Goal: Book appointment/travel/reservation

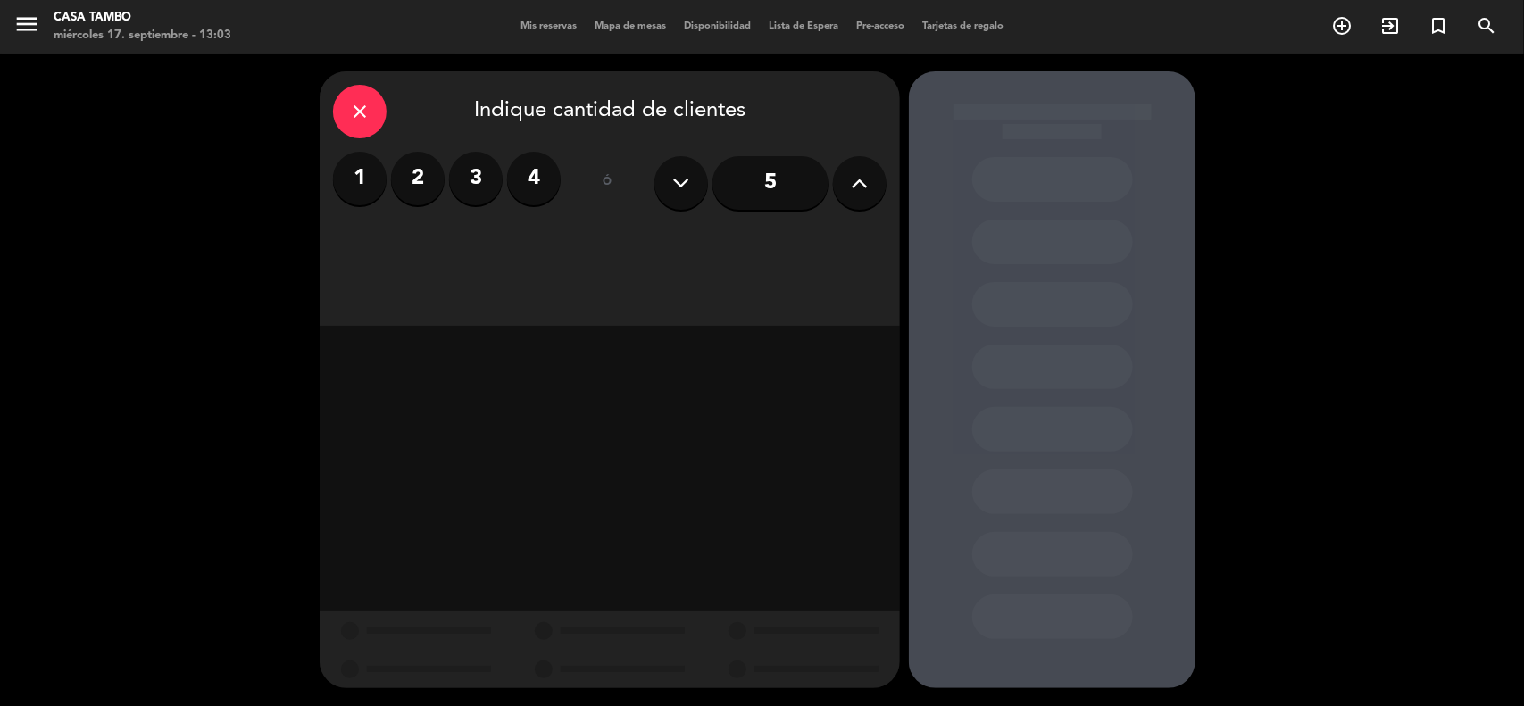
drag, startPoint x: 412, startPoint y: 161, endPoint x: 617, endPoint y: 23, distance: 247.2
click at [422, 157] on label "2" at bounding box center [418, 179] width 54 height 54
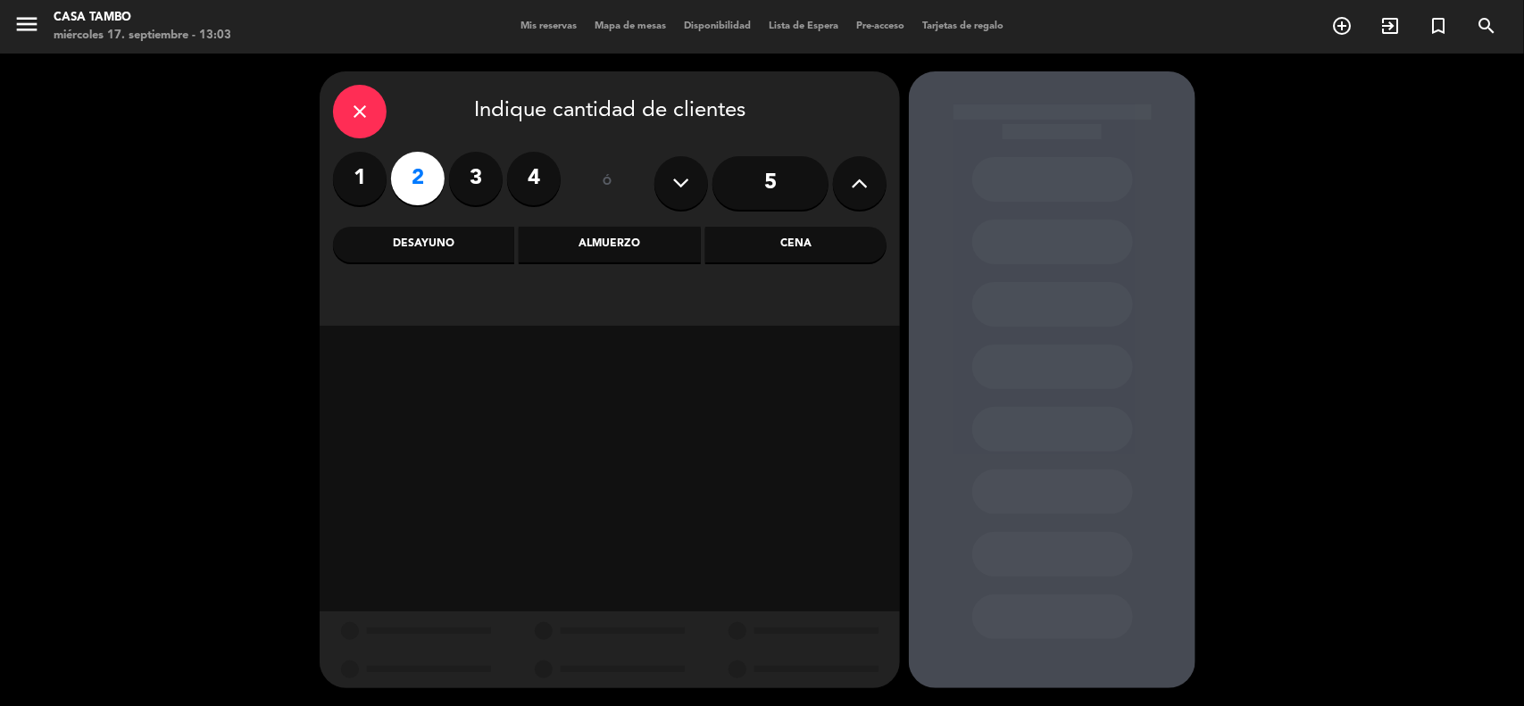
drag, startPoint x: 811, startPoint y: 246, endPoint x: 622, endPoint y: 0, distance: 309.5
click at [809, 244] on div "Cena" at bounding box center [796, 245] width 181 height 36
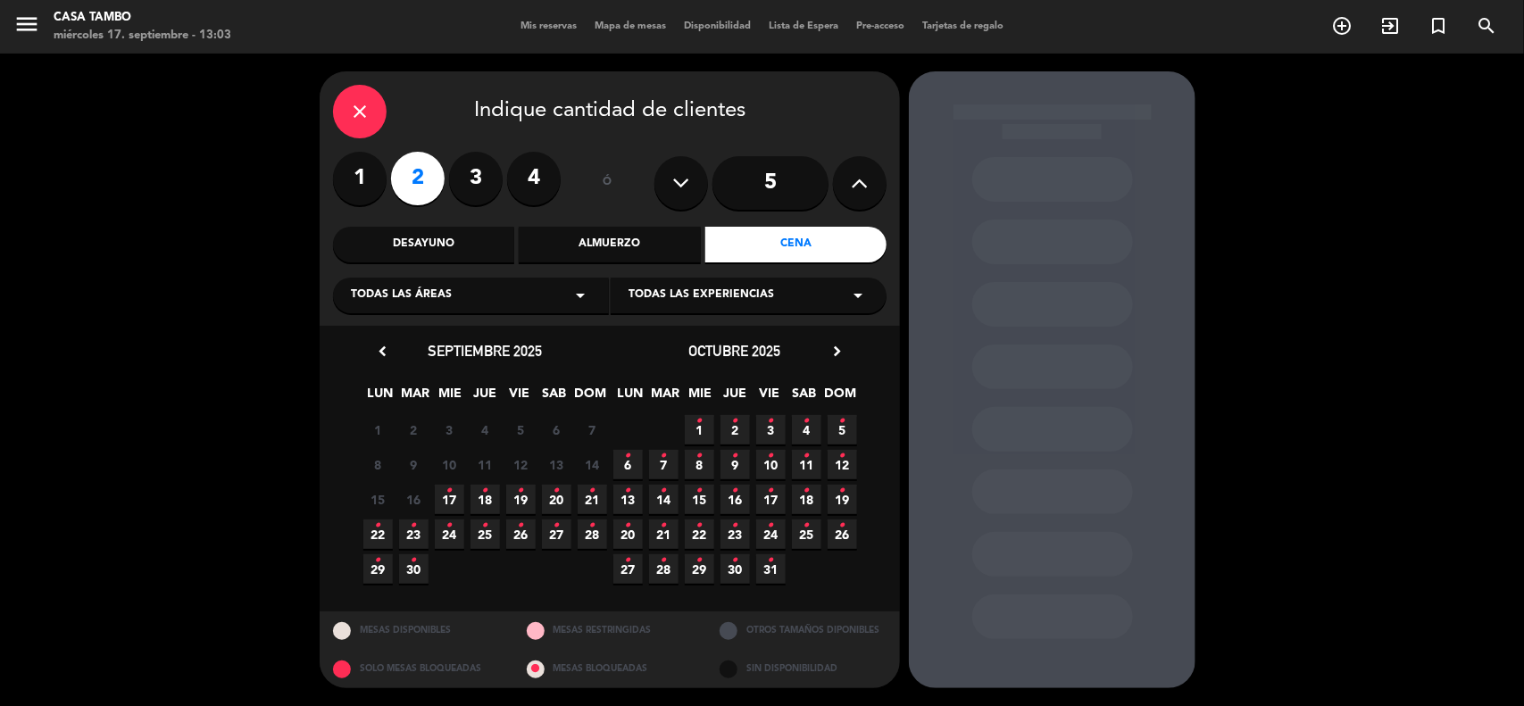
click at [752, 273] on div "close Indique cantidad de clientes 1 2 3 4 ó 5 Desayuno Almuerzo Cena Todas las…" at bounding box center [610, 198] width 580 height 255
click at [569, 280] on div "Todas las áreas arrow_drop_down" at bounding box center [471, 296] width 276 height 36
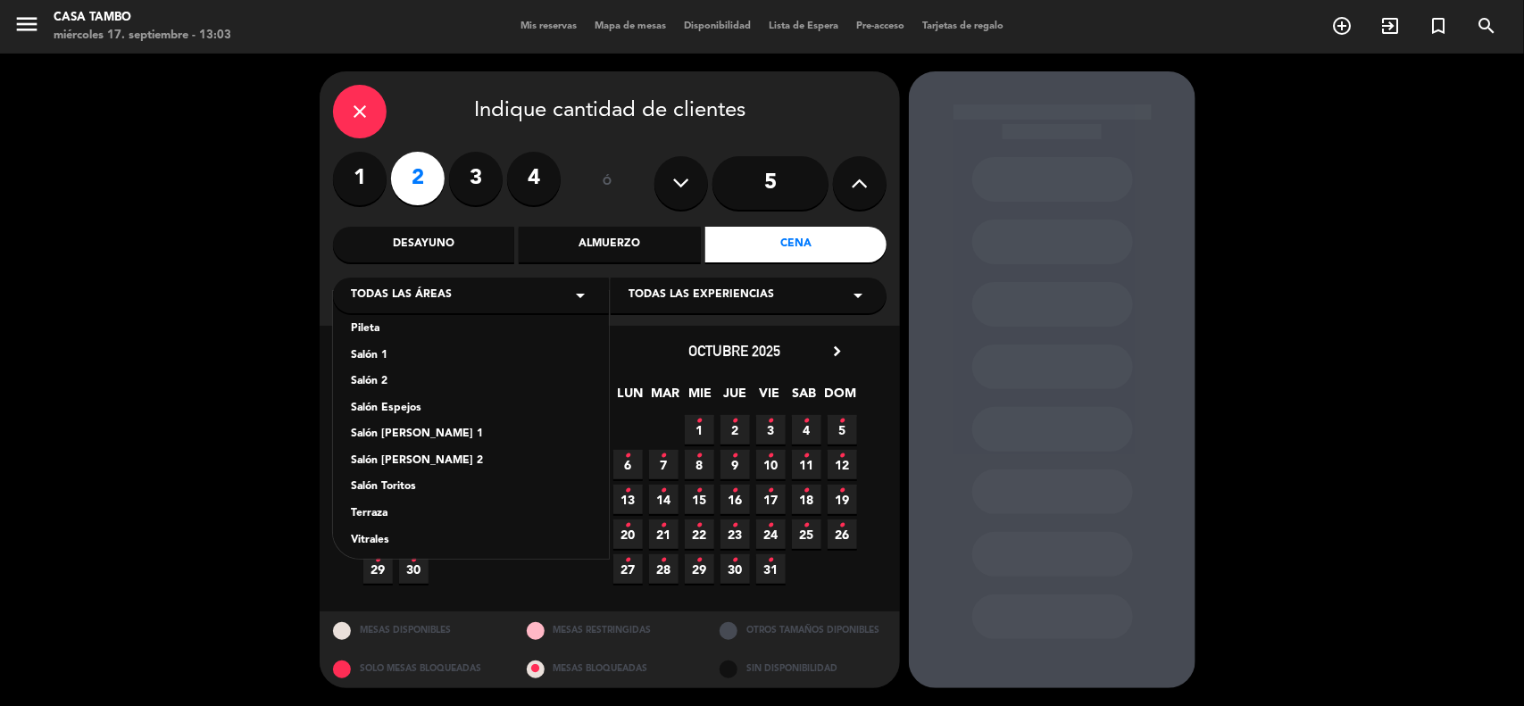
scroll to position [98, 0]
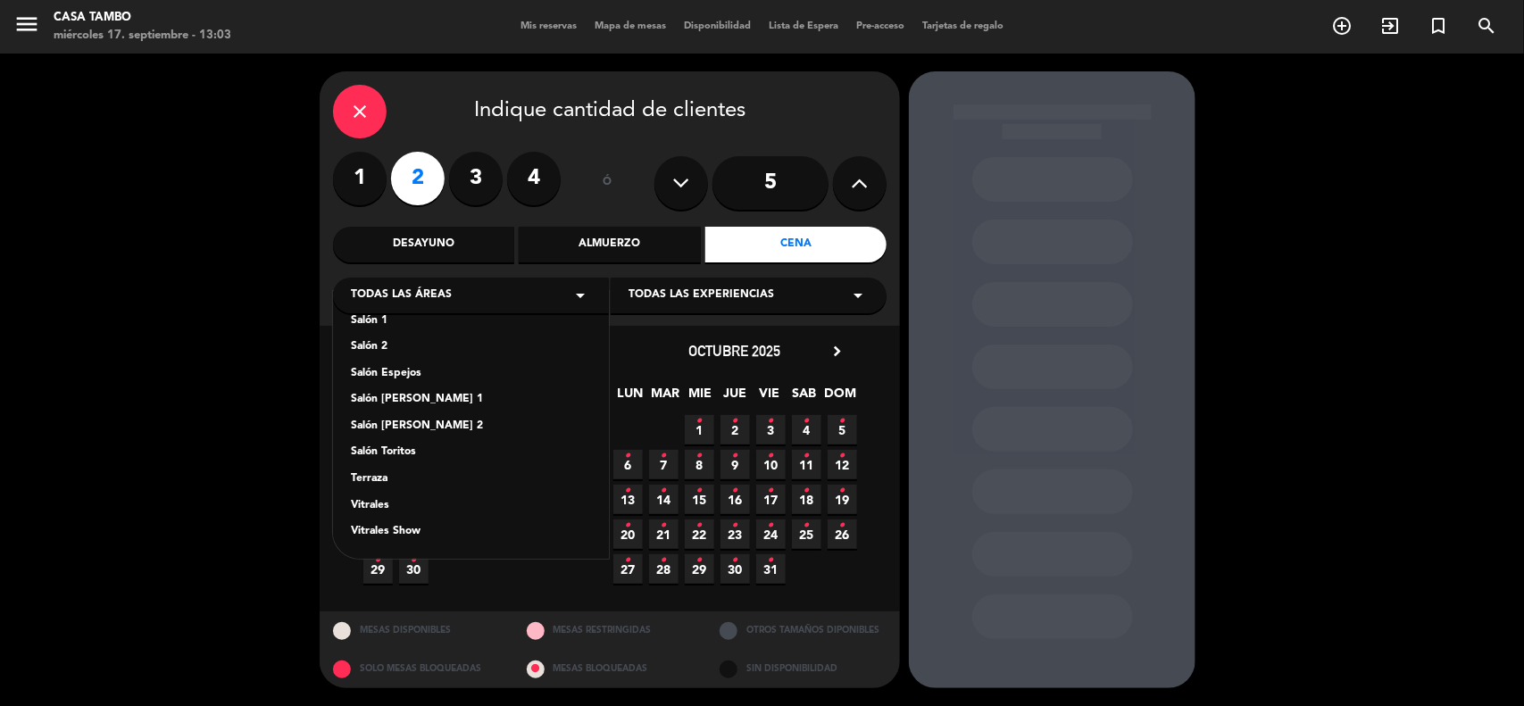
drag, startPoint x: 429, startPoint y: 533, endPoint x: 438, endPoint y: 523, distance: 13.9
click at [431, 530] on div "Vitrales Show" at bounding box center [471, 532] width 240 height 18
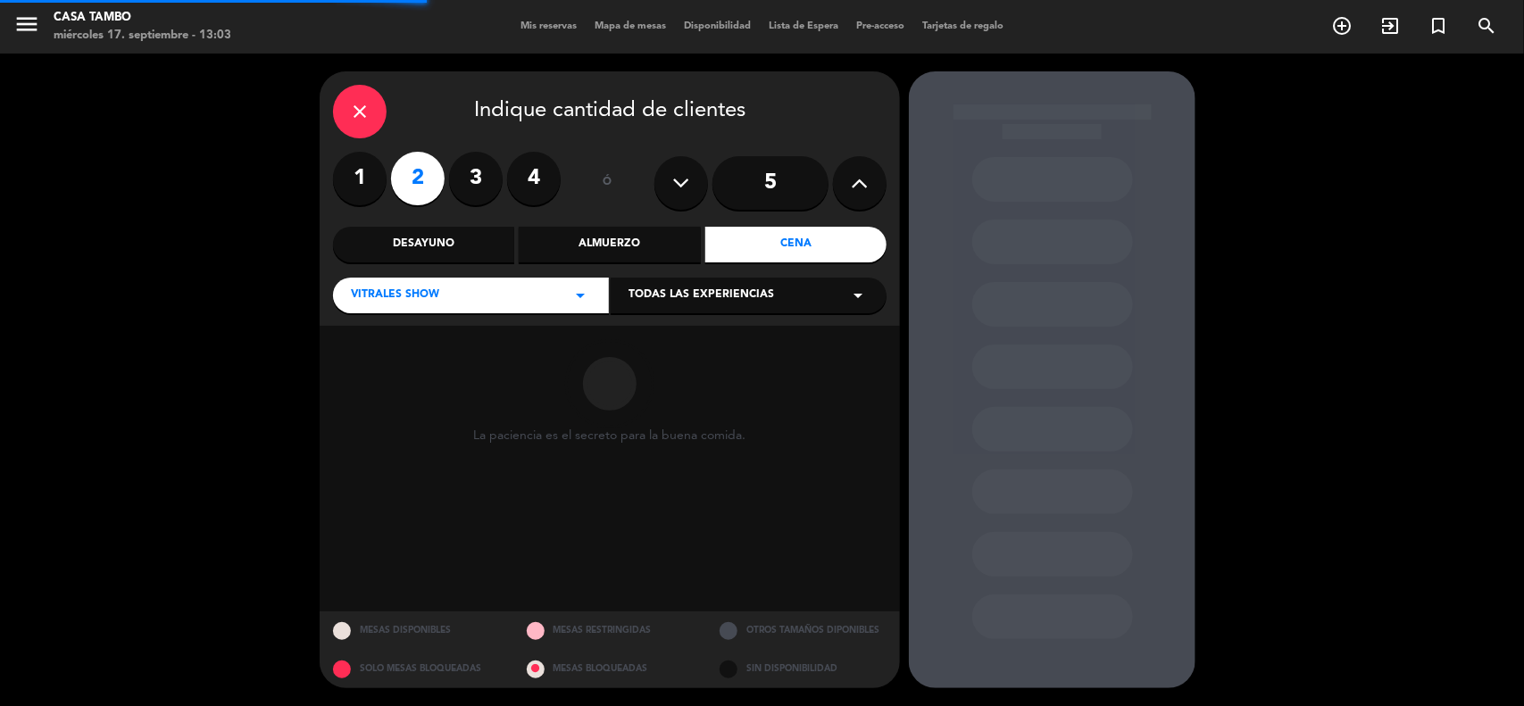
click at [661, 290] on span "Todas las experiencias" at bounding box center [702, 296] width 146 height 18
click at [662, 341] on div "Show de danzas" at bounding box center [749, 340] width 240 height 18
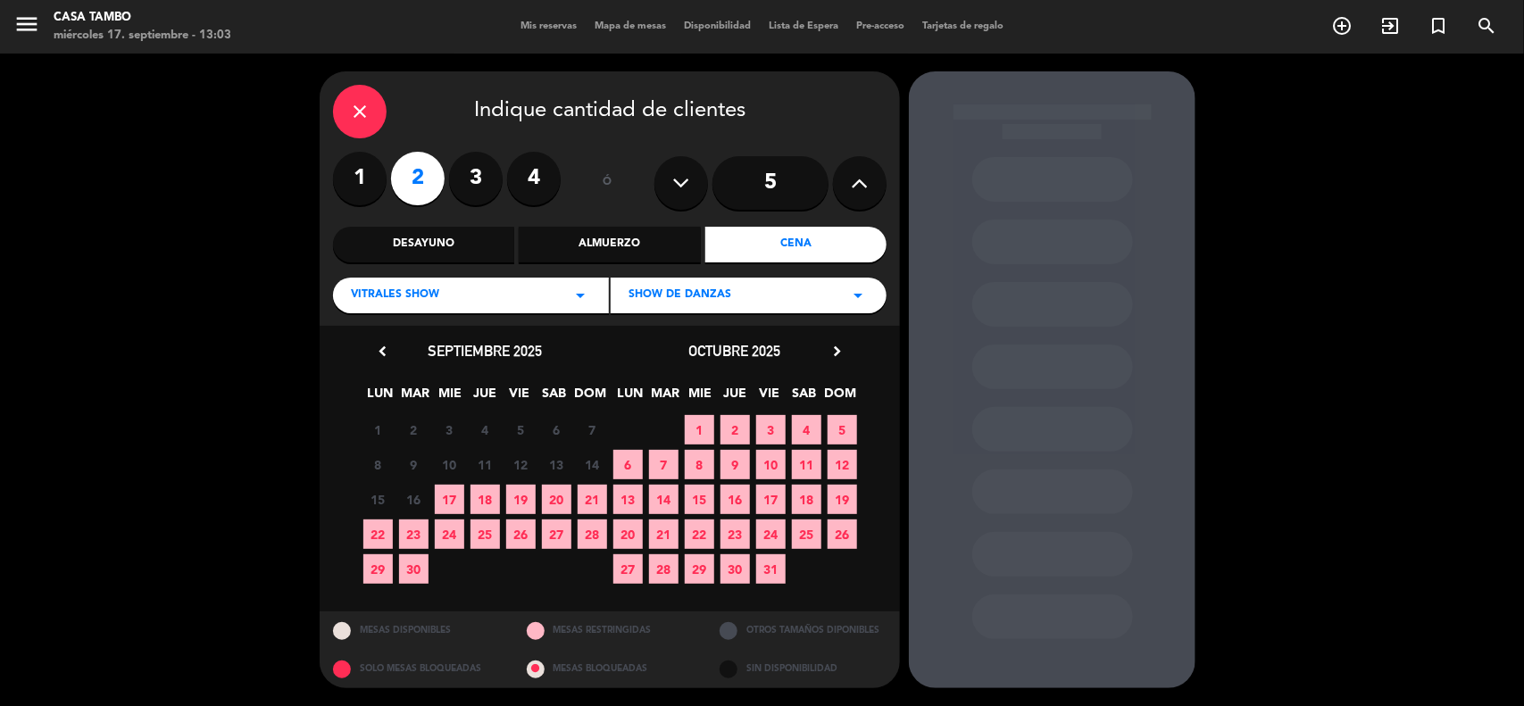
click at [479, 500] on span "18" at bounding box center [485, 499] width 29 height 29
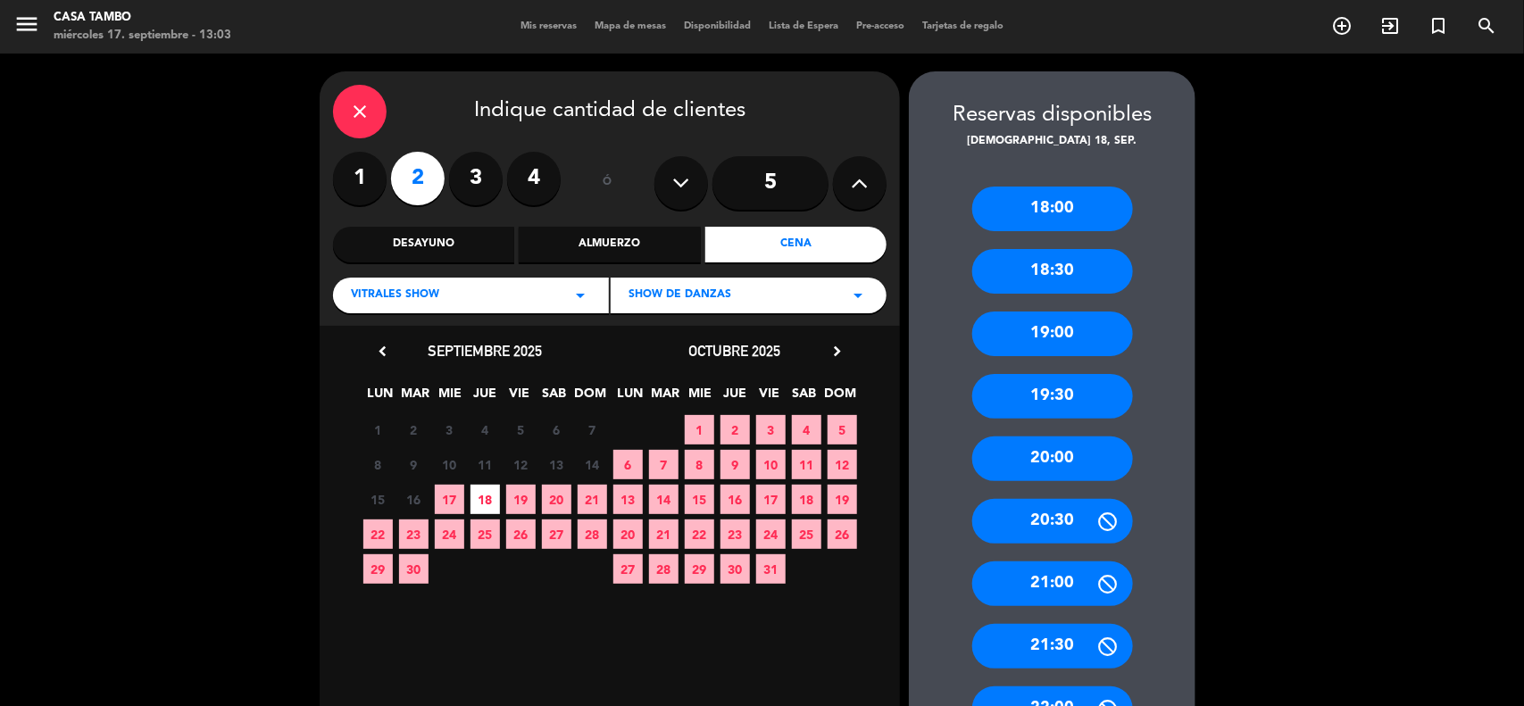
click at [1056, 471] on div "20:00" at bounding box center [1053, 459] width 161 height 45
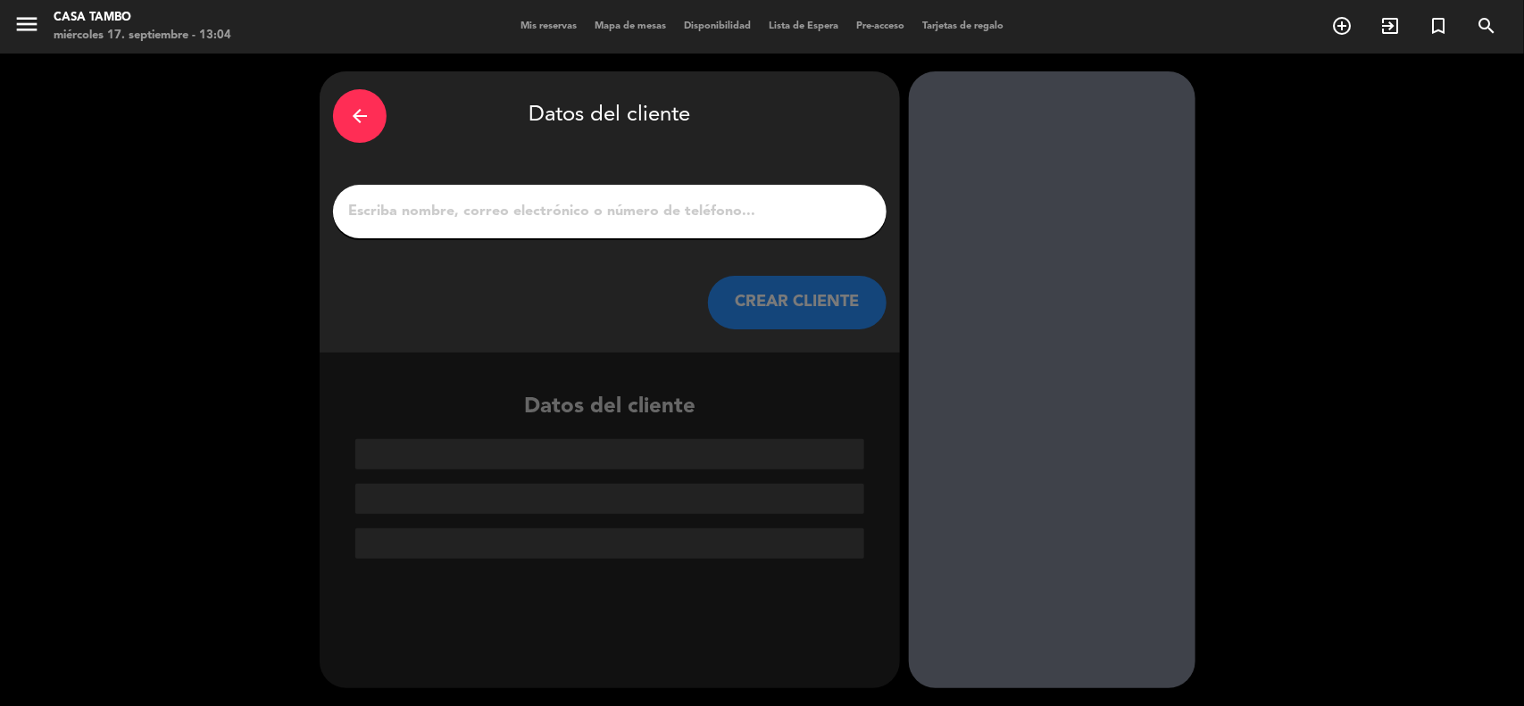
click at [444, 208] on input "1" at bounding box center [610, 211] width 527 height 25
paste input "[PERSON_NAME]"
type input "[PERSON_NAME]"
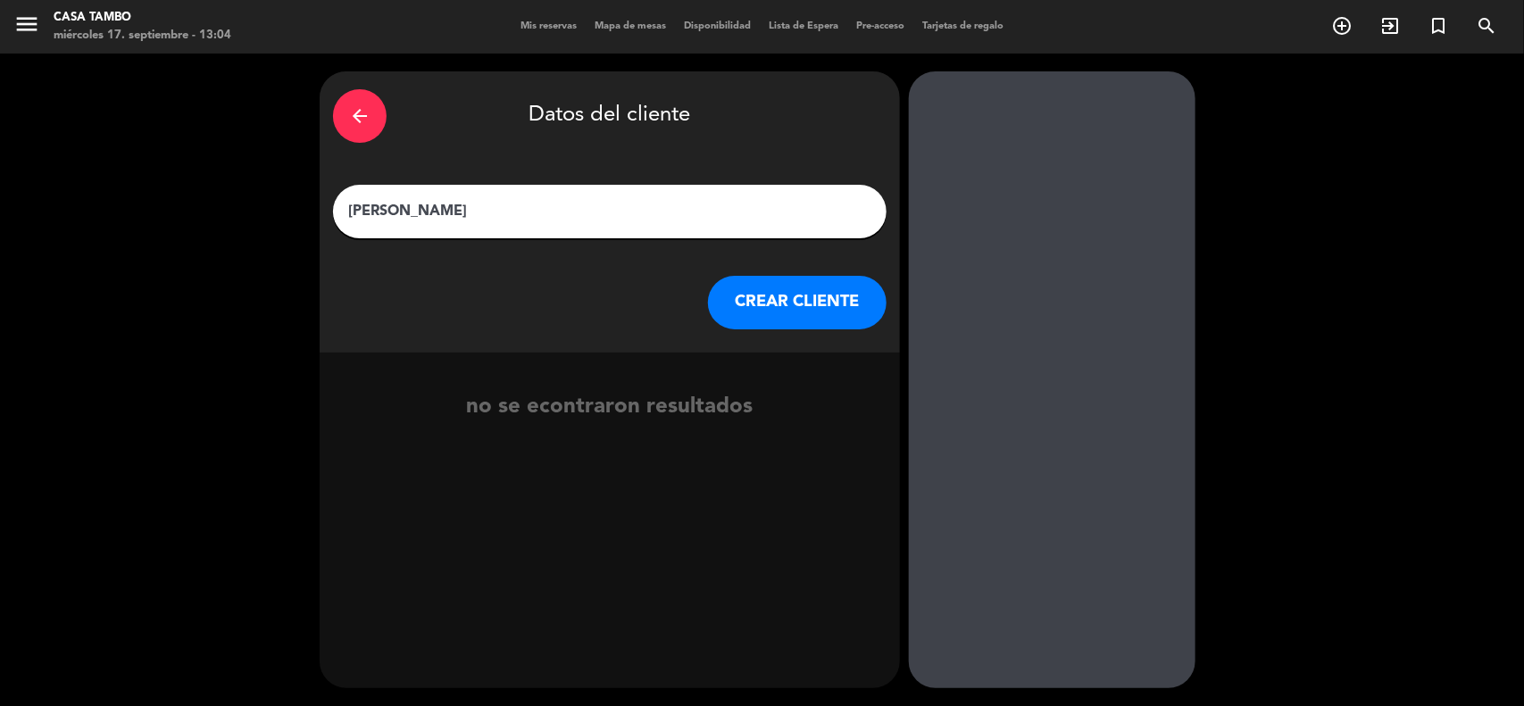
click at [779, 310] on button "CREAR CLIENTE" at bounding box center [797, 303] width 179 height 54
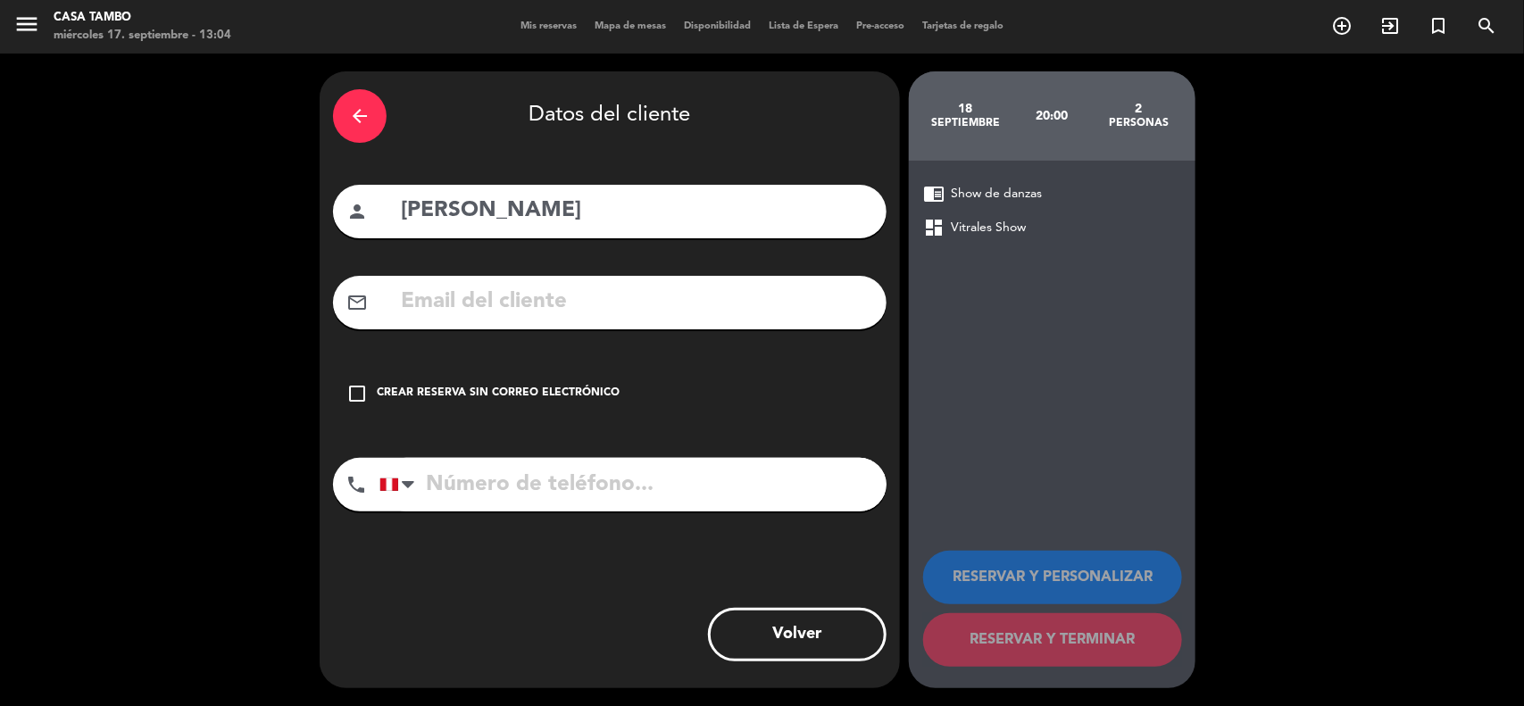
click at [542, 319] on input "text" at bounding box center [636, 302] width 474 height 37
paste input "cllagas09@gmail.com"
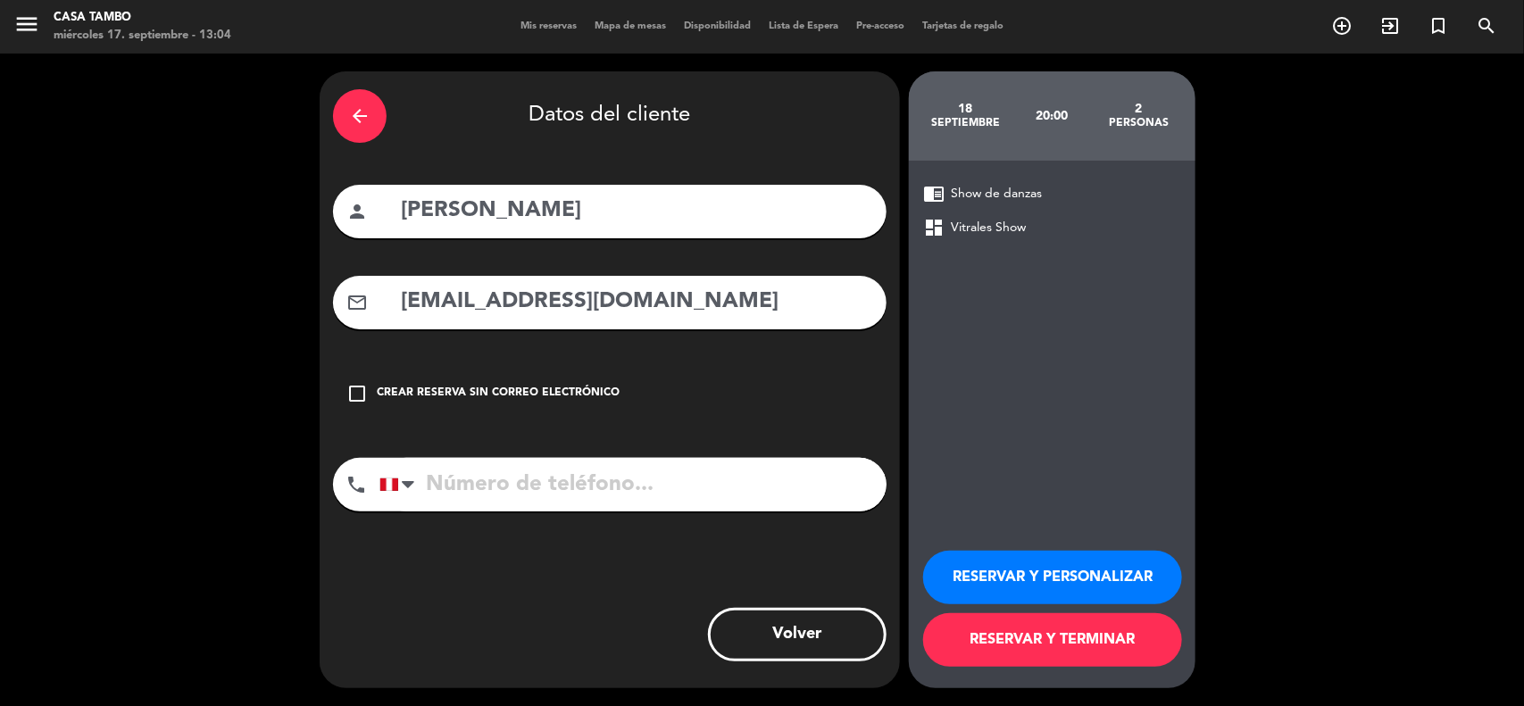
type input "cllagas09@gmail.com"
click at [581, 491] on input "tel" at bounding box center [633, 485] width 507 height 54
paste input "941691070"
type input "941691070"
click at [998, 564] on button "RESERVAR Y PERSONALIZAR" at bounding box center [1052, 578] width 259 height 54
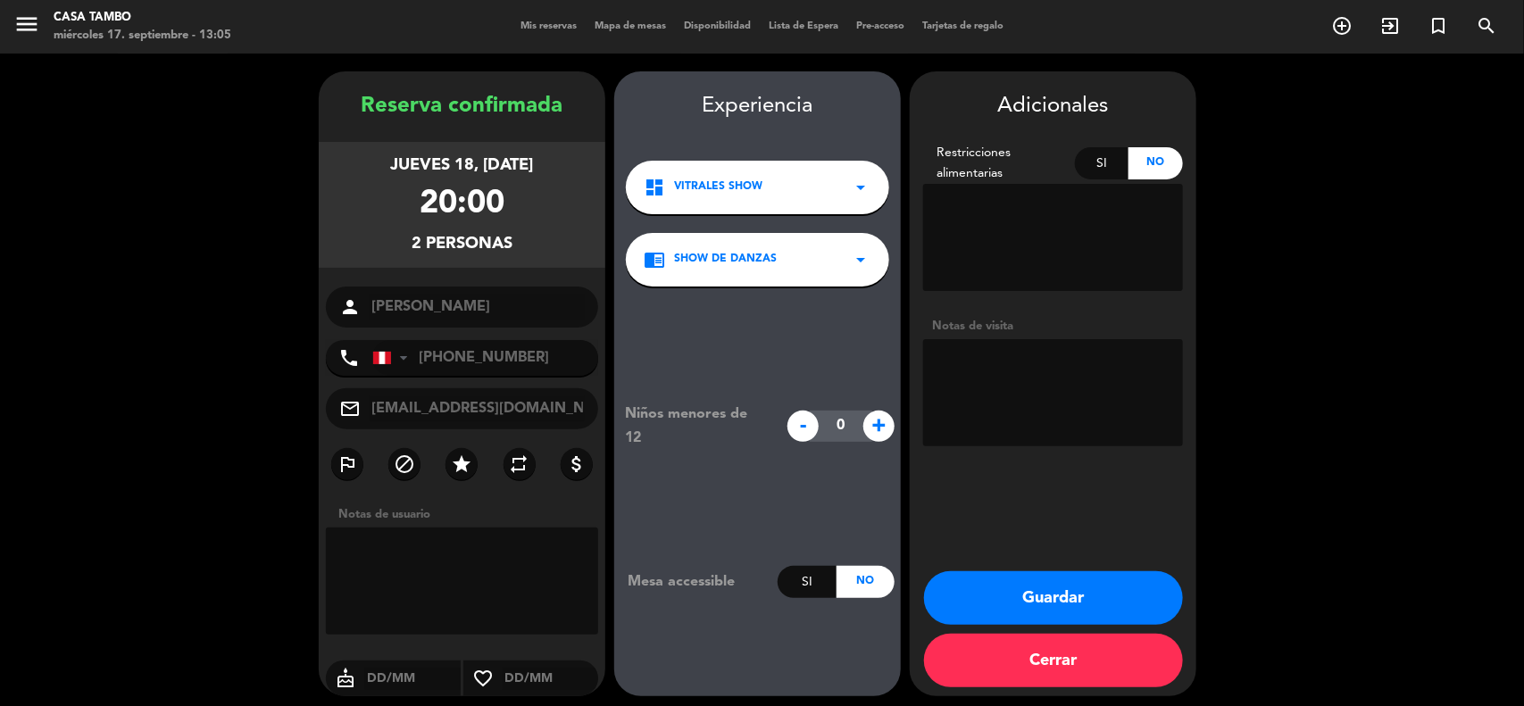
scroll to position [7, 0]
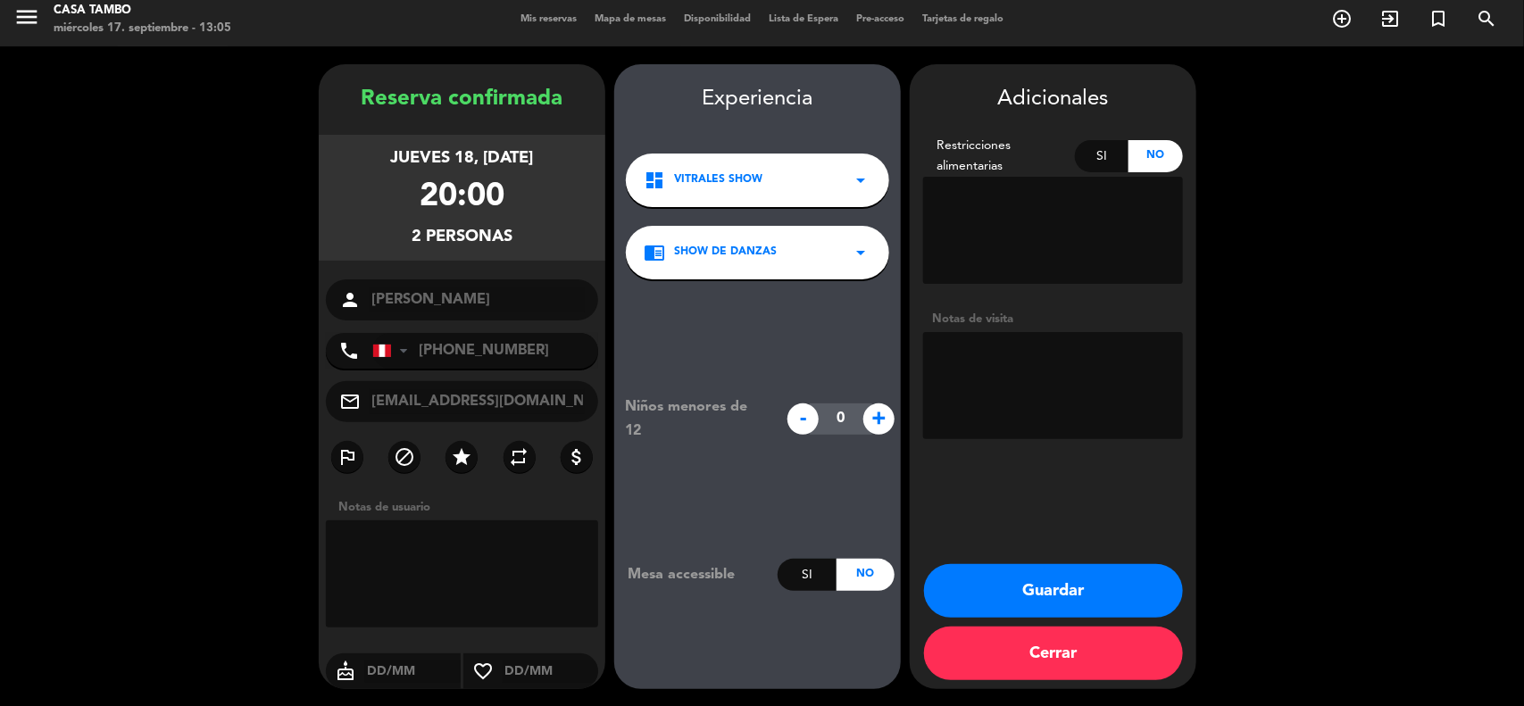
click at [1016, 387] on textarea at bounding box center [1053, 385] width 260 height 107
paste textarea "SHOW / NO ADELANTO"
type textarea "SHOW / NO ADELANTO"
click at [1009, 598] on button "Guardar" at bounding box center [1053, 591] width 259 height 54
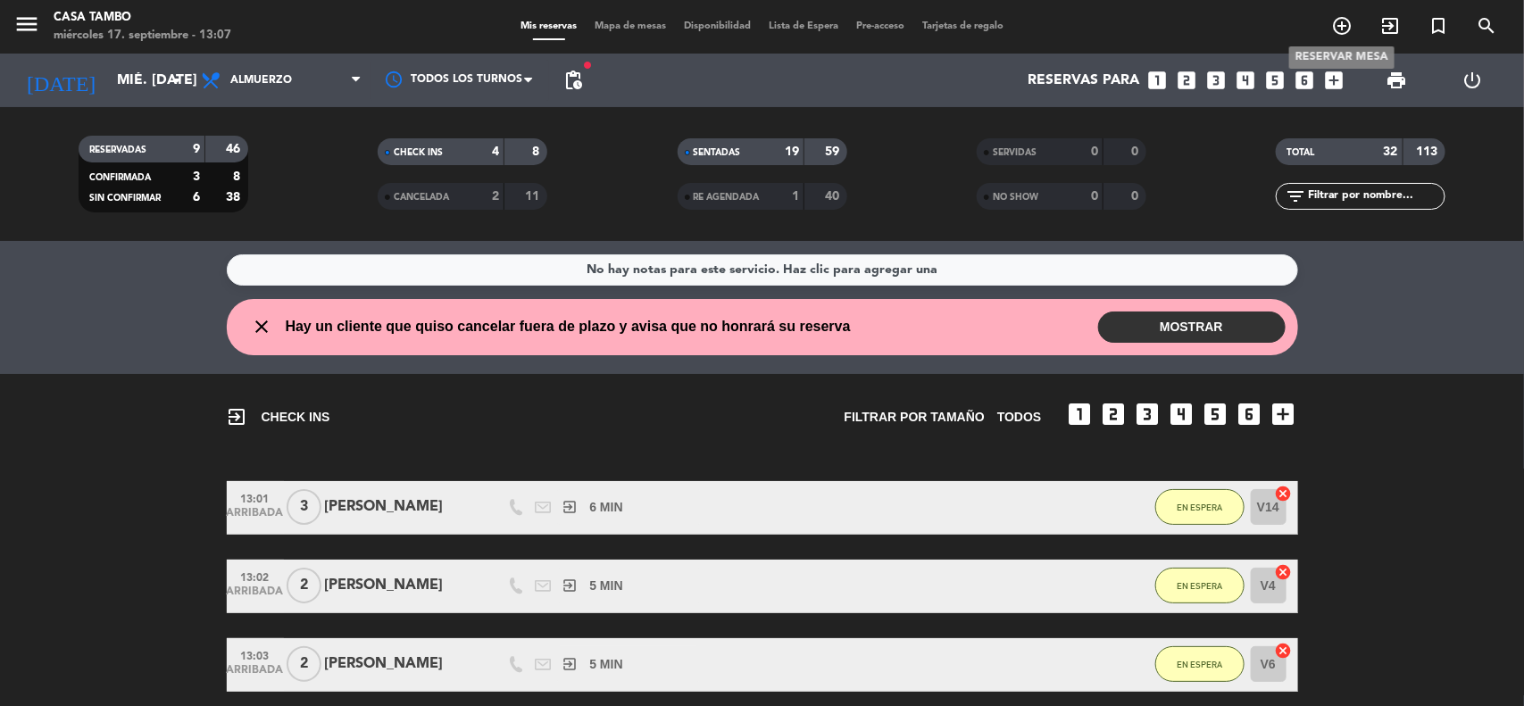
click at [1332, 27] on icon "add_circle_outline" at bounding box center [1342, 25] width 21 height 21
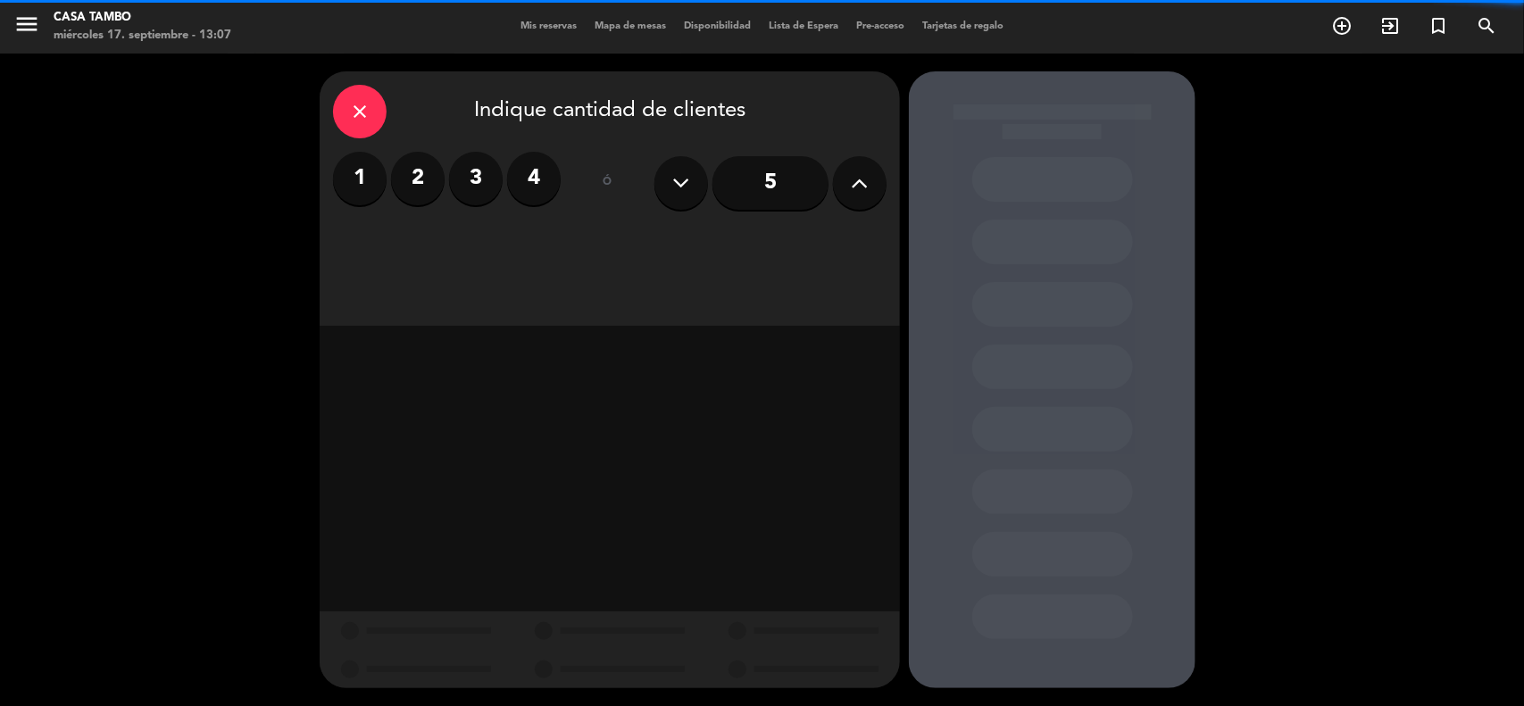
click at [429, 175] on label "2" at bounding box center [418, 179] width 54 height 54
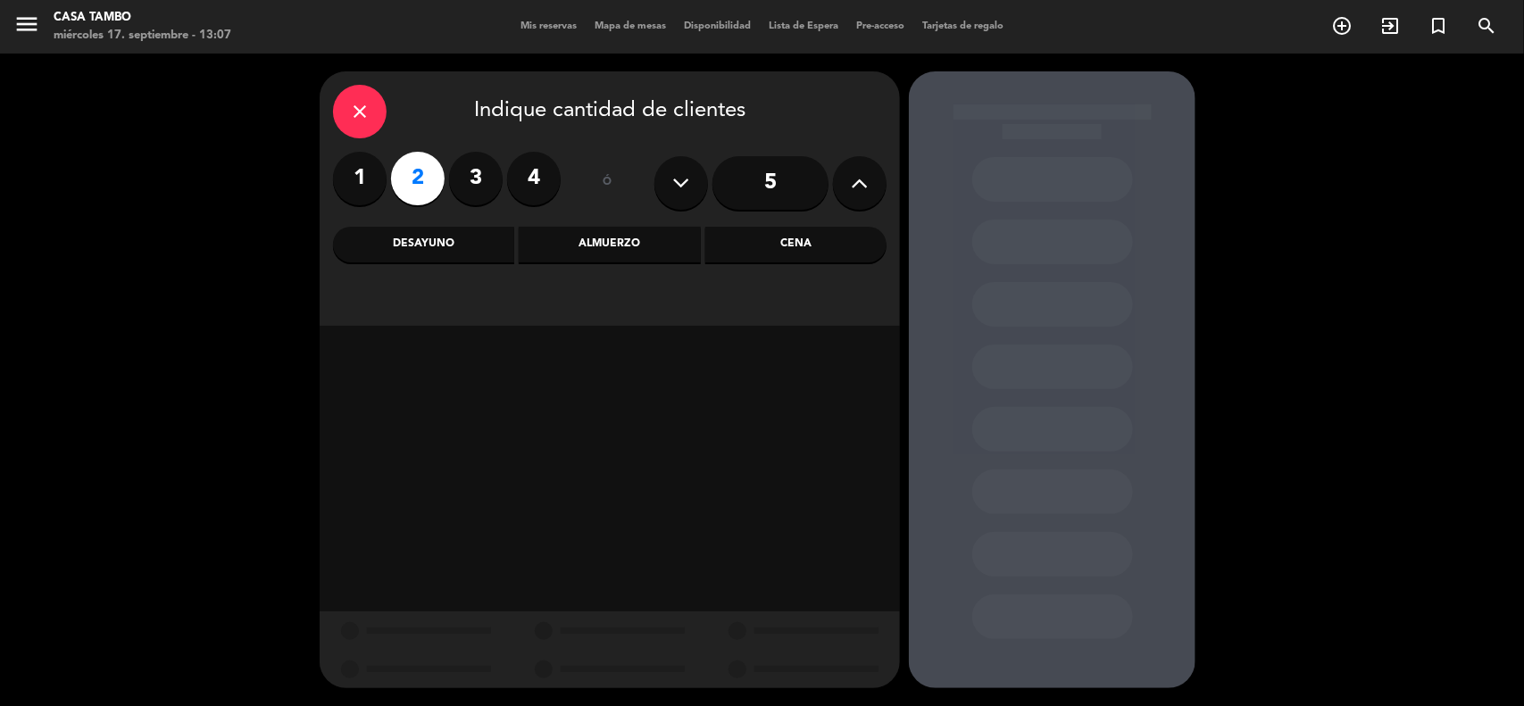
click at [855, 257] on div "Cena" at bounding box center [796, 245] width 181 height 36
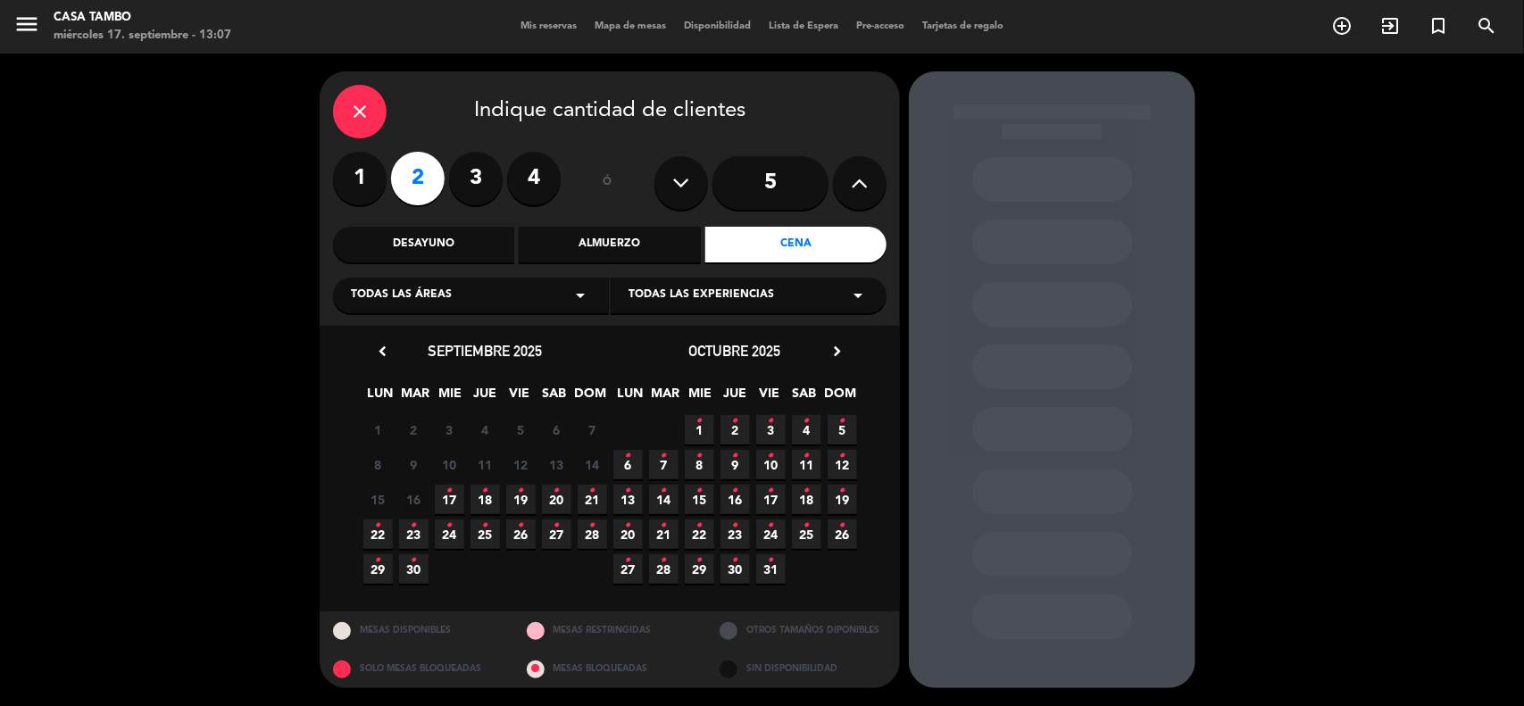
drag, startPoint x: 547, startPoint y: 301, endPoint x: 519, endPoint y: 311, distance: 29.4
click at [545, 301] on div "Todas las áreas arrow_drop_down" at bounding box center [471, 296] width 276 height 36
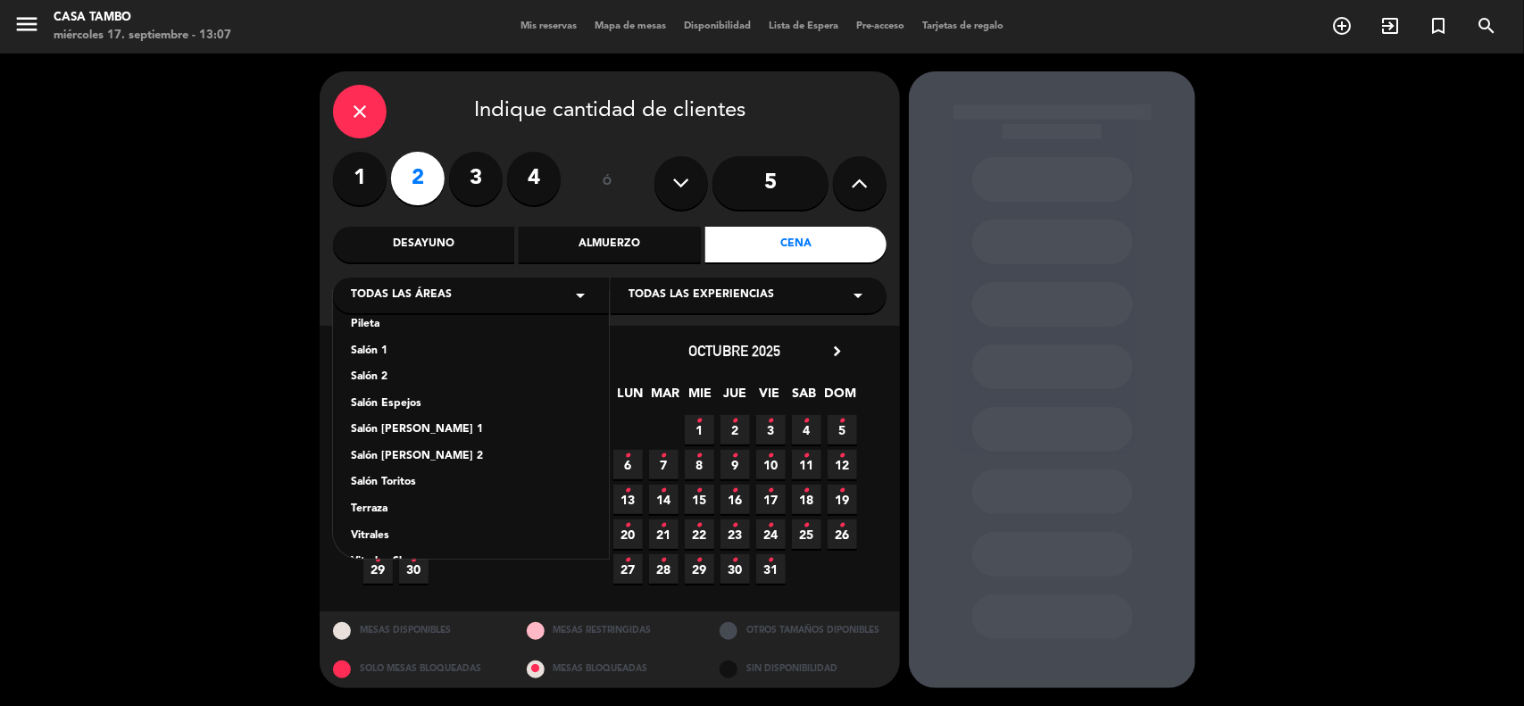
scroll to position [98, 0]
click at [399, 529] on div "Vitrales Show" at bounding box center [471, 532] width 240 height 18
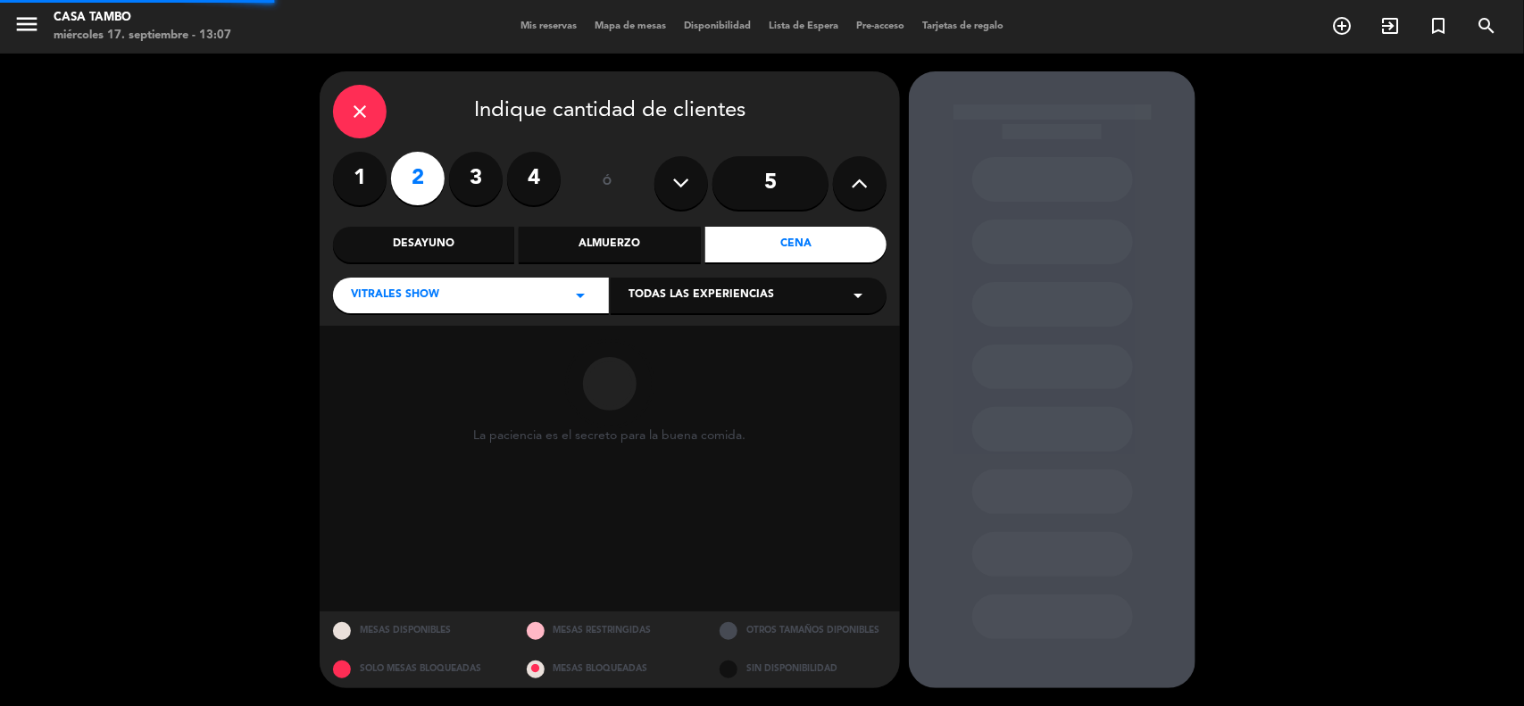
click at [667, 293] on span "Todas las experiencias" at bounding box center [702, 296] width 146 height 18
click at [661, 345] on div "Show de danzas" at bounding box center [749, 340] width 240 height 18
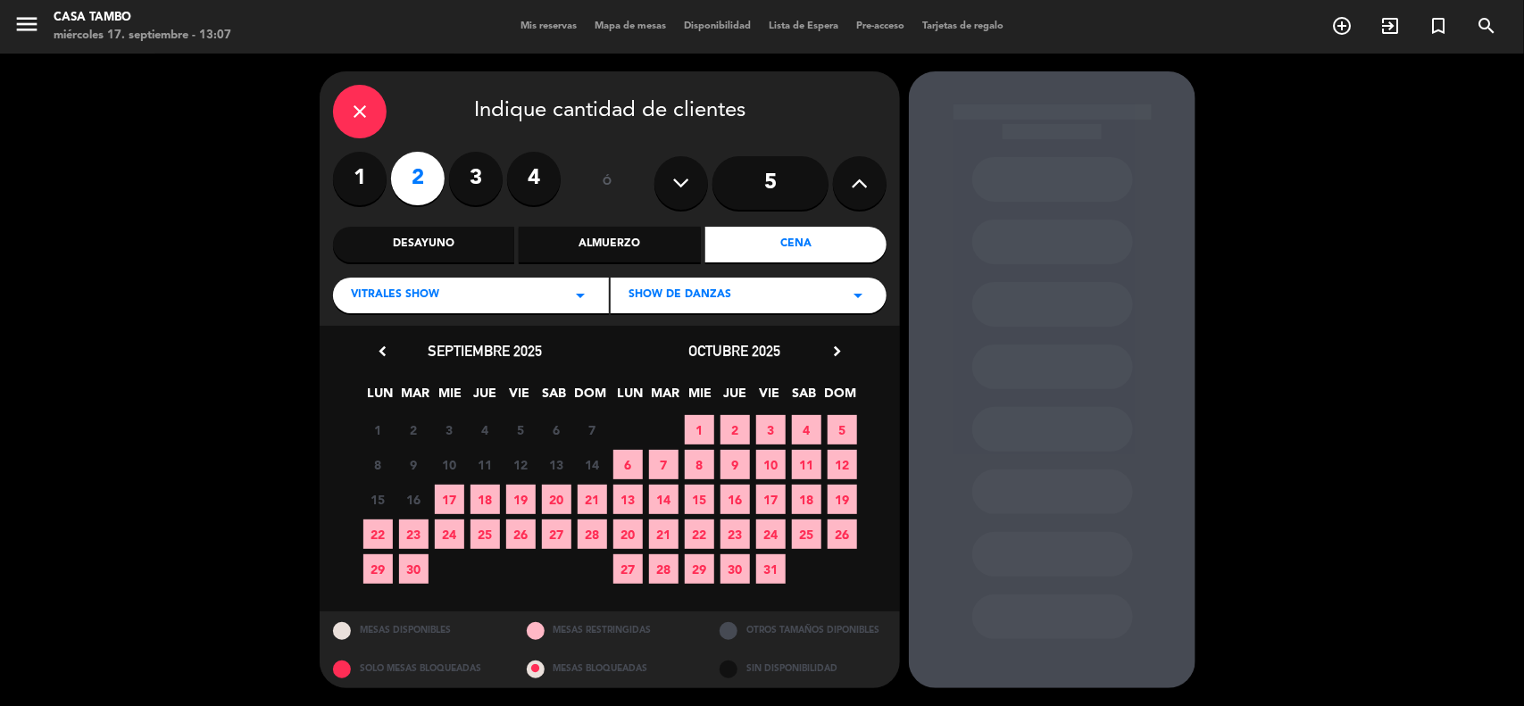
click at [482, 496] on span "18" at bounding box center [485, 499] width 29 height 29
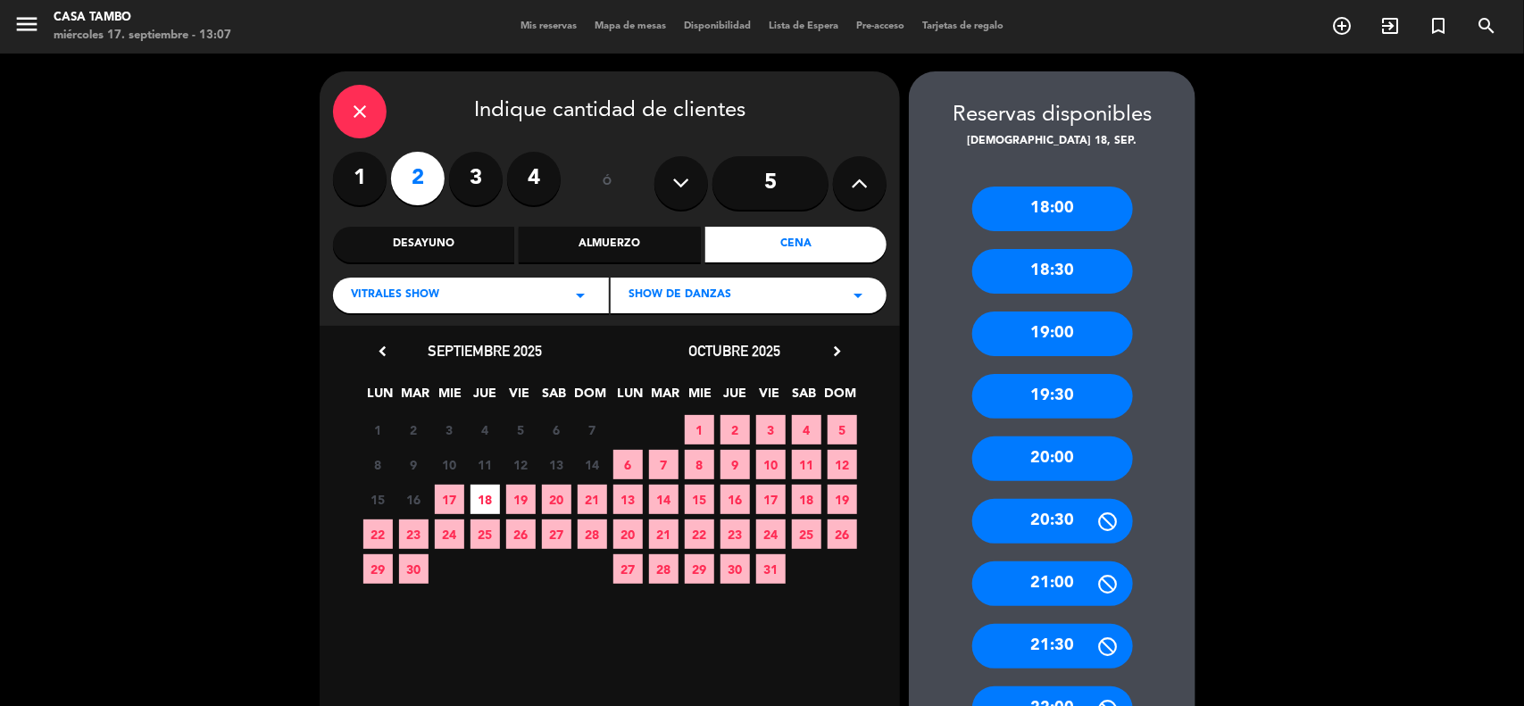
click at [1103, 407] on div "19:30" at bounding box center [1053, 396] width 161 height 45
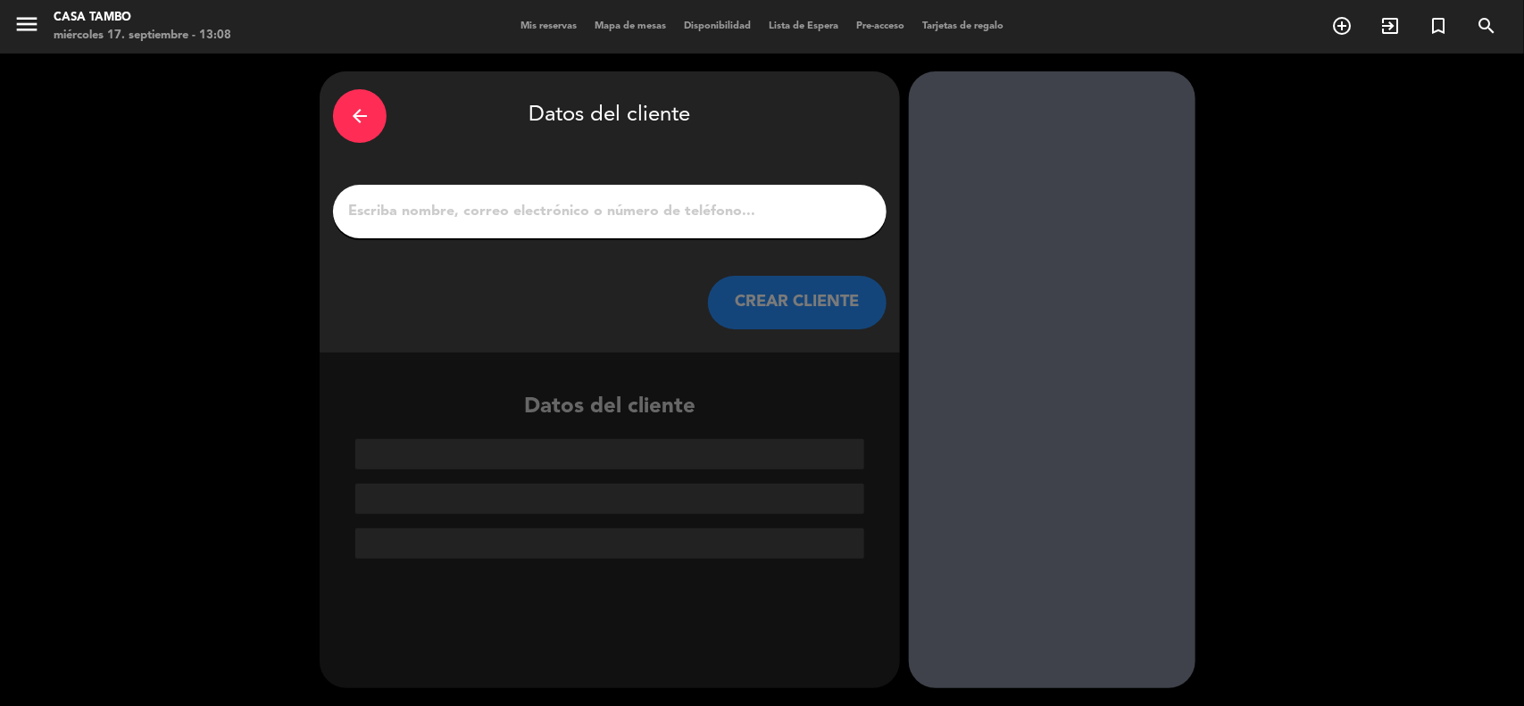
drag, startPoint x: 518, startPoint y: 185, endPoint x: 511, endPoint y: 221, distance: 37.3
click at [518, 192] on div at bounding box center [610, 212] width 554 height 54
click at [511, 221] on input "1" at bounding box center [610, 211] width 527 height 25
paste input "[PERSON_NAME] [PERSON_NAME]"
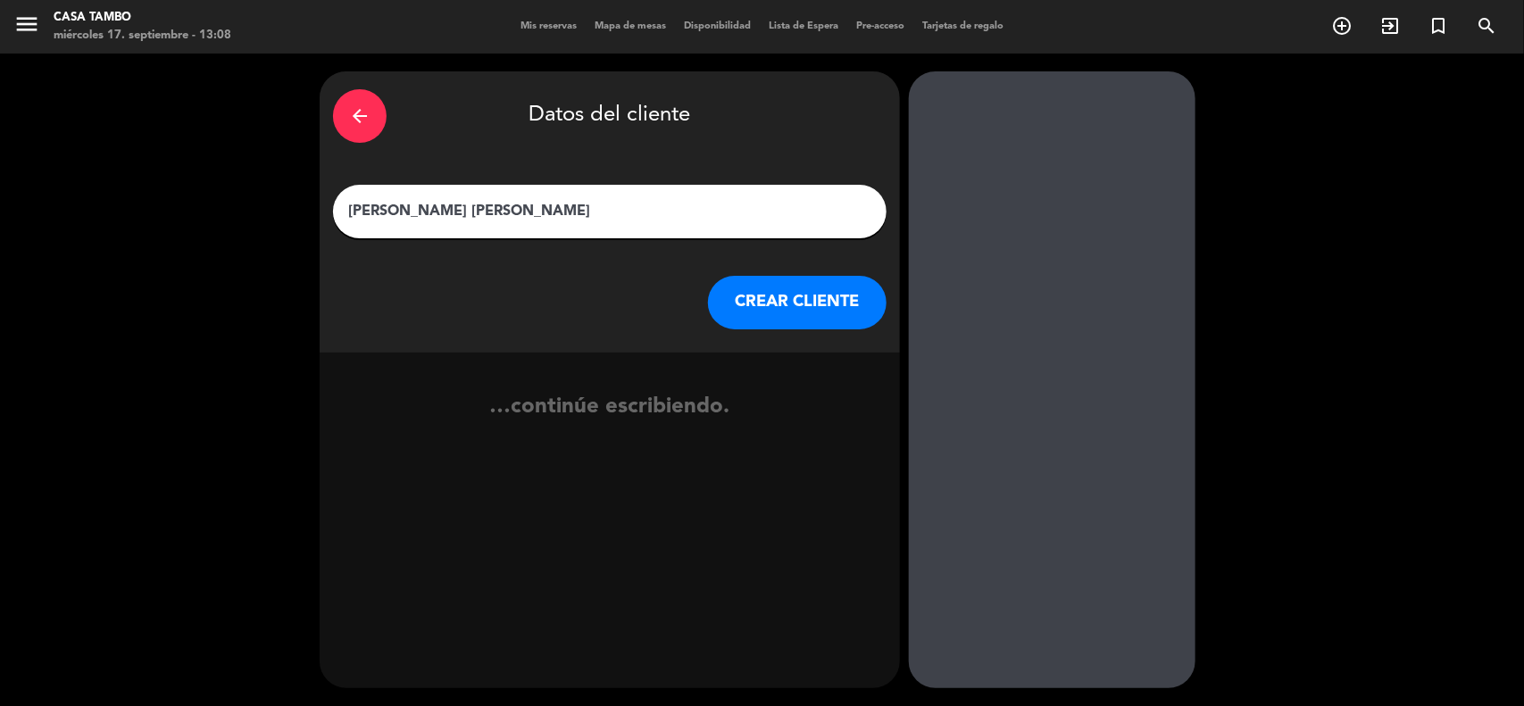
type input "[PERSON_NAME] [PERSON_NAME]"
click at [790, 291] on button "CREAR CLIENTE" at bounding box center [797, 303] width 179 height 54
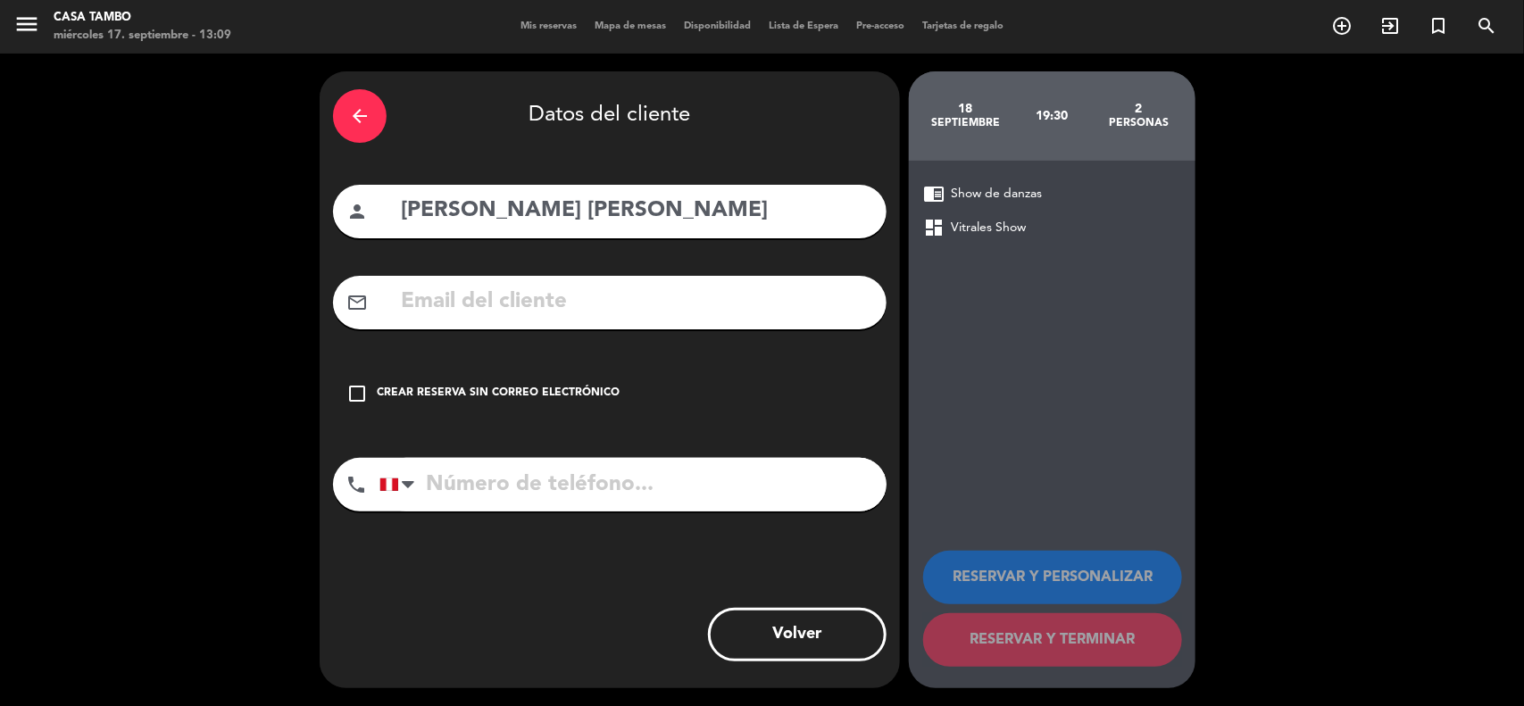
click at [454, 300] on input "text" at bounding box center [636, 302] width 474 height 37
paste input "[EMAIL_ADDRESS][DOMAIN_NAME]"
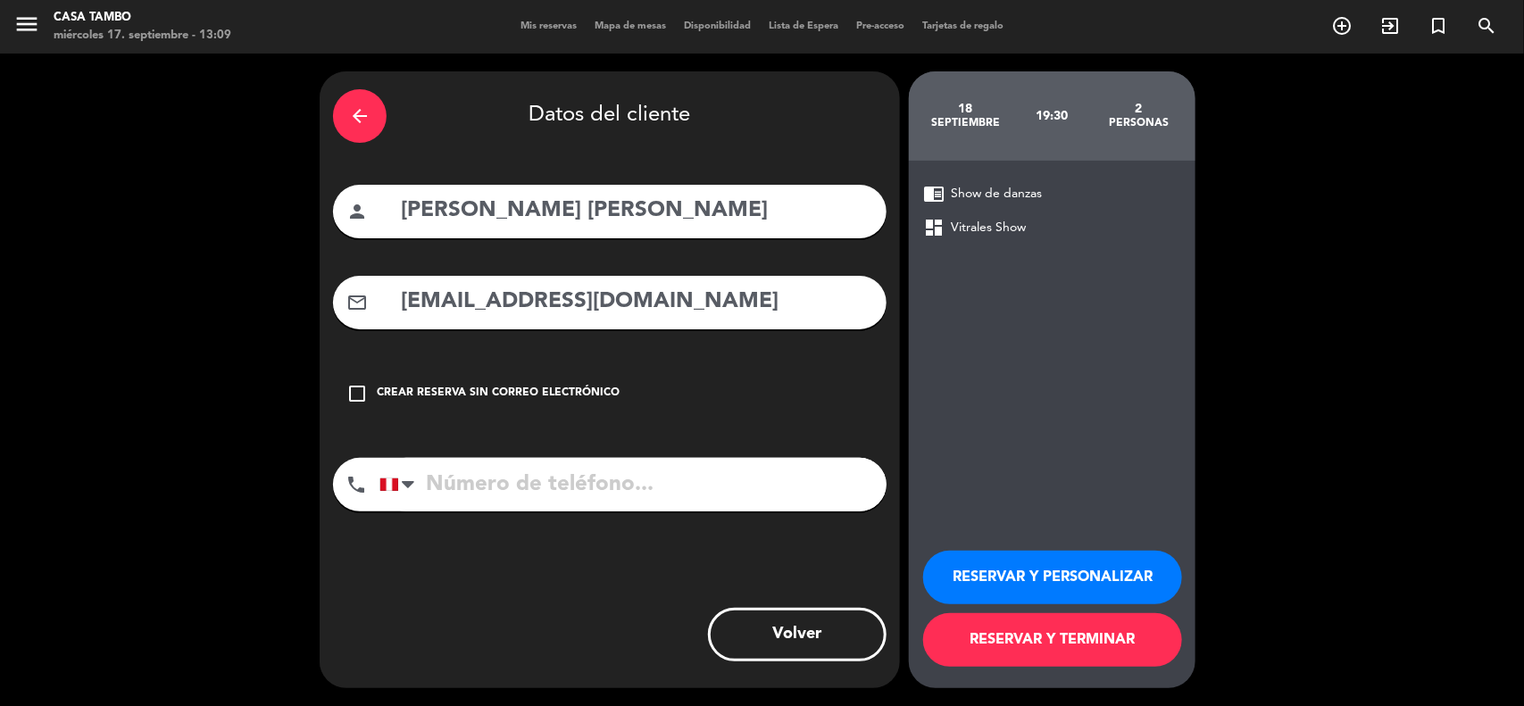
type input "[EMAIL_ADDRESS][DOMAIN_NAME]"
click at [505, 488] on input "tel" at bounding box center [633, 485] width 507 height 54
paste input "972713786"
type input "972713786"
click at [1090, 555] on button "RESERVAR Y PERSONALIZAR" at bounding box center [1052, 578] width 259 height 54
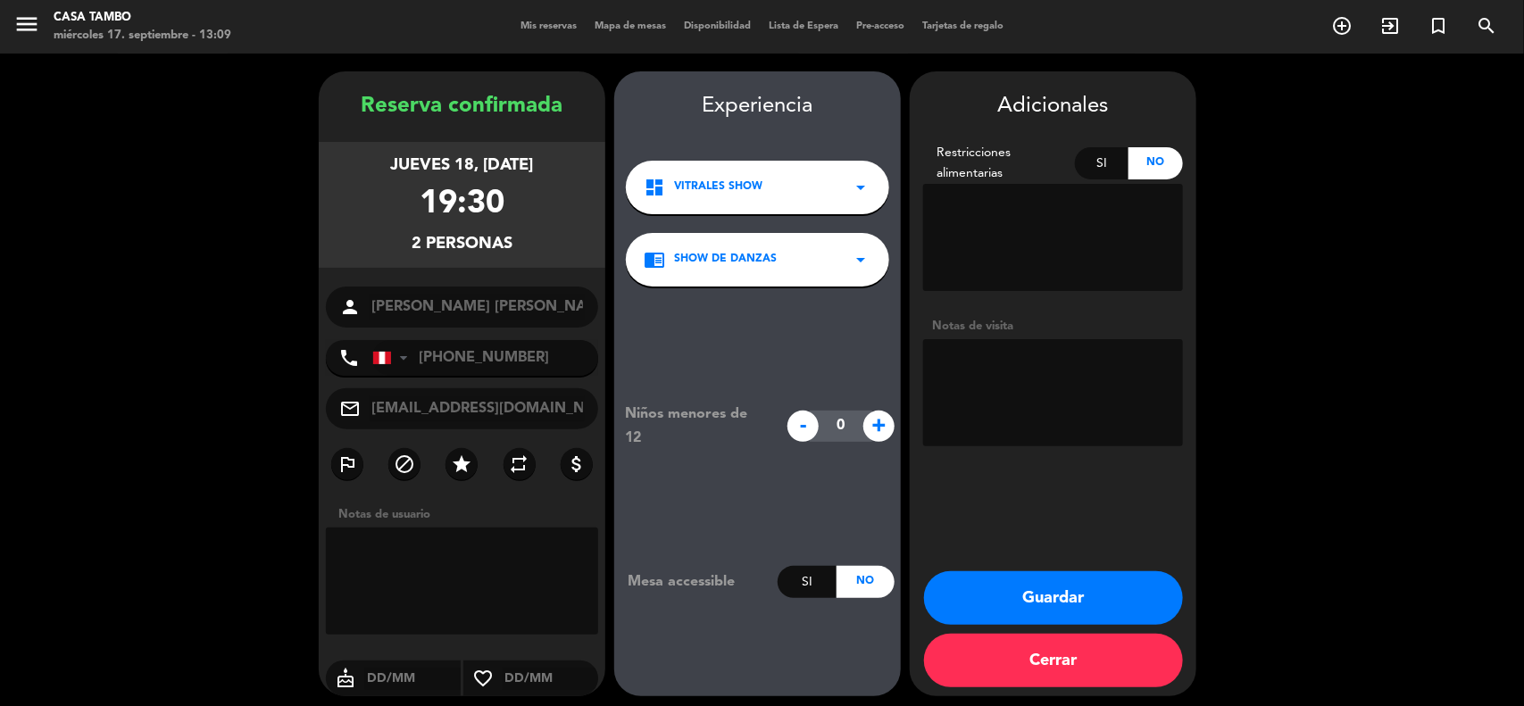
scroll to position [7, 0]
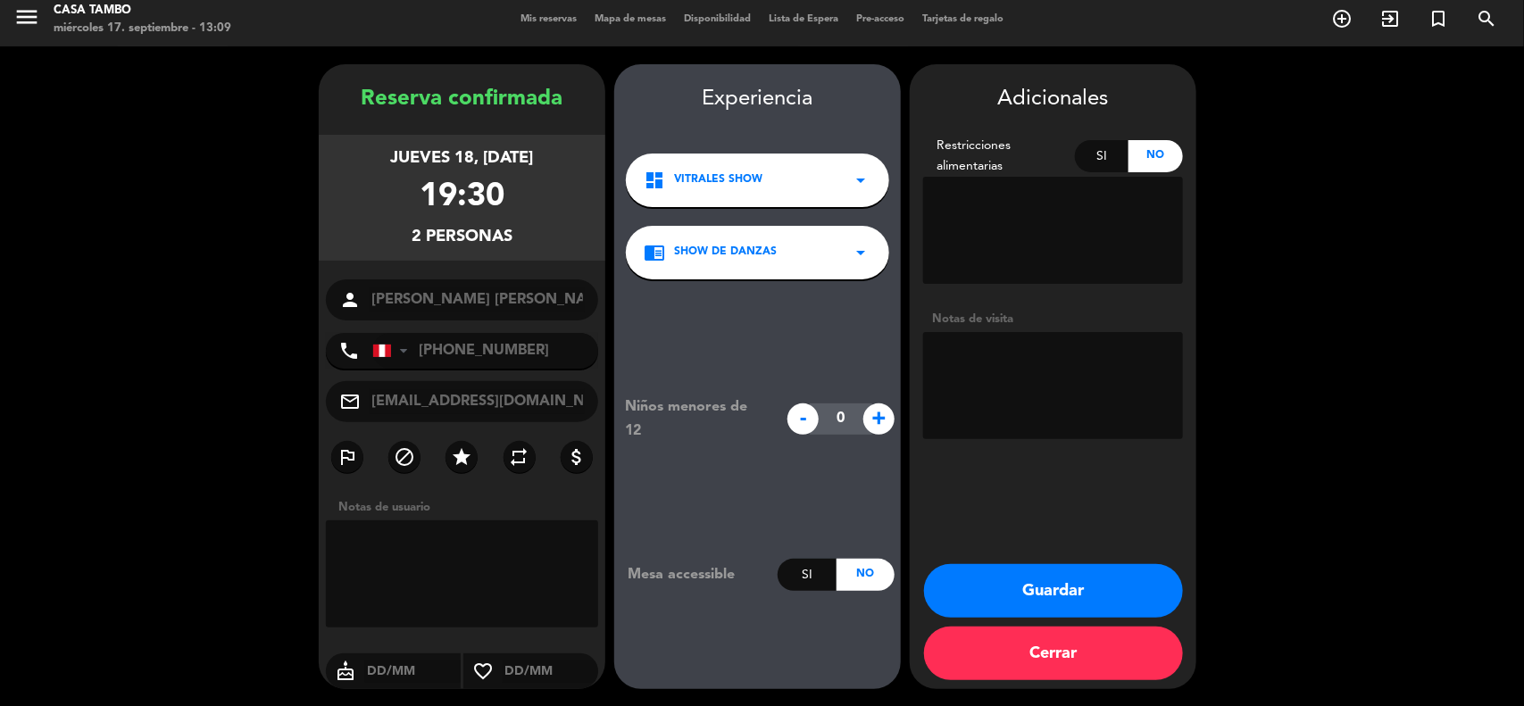
click at [998, 380] on textarea at bounding box center [1053, 385] width 260 height 107
paste textarea "SHOW / NO ADELANTO"
type textarea "SHOW / NO ADELANTO"
drag, startPoint x: 1028, startPoint y: 587, endPoint x: 1005, endPoint y: 215, distance: 372.2
click at [1029, 587] on button "Guardar" at bounding box center [1053, 591] width 259 height 54
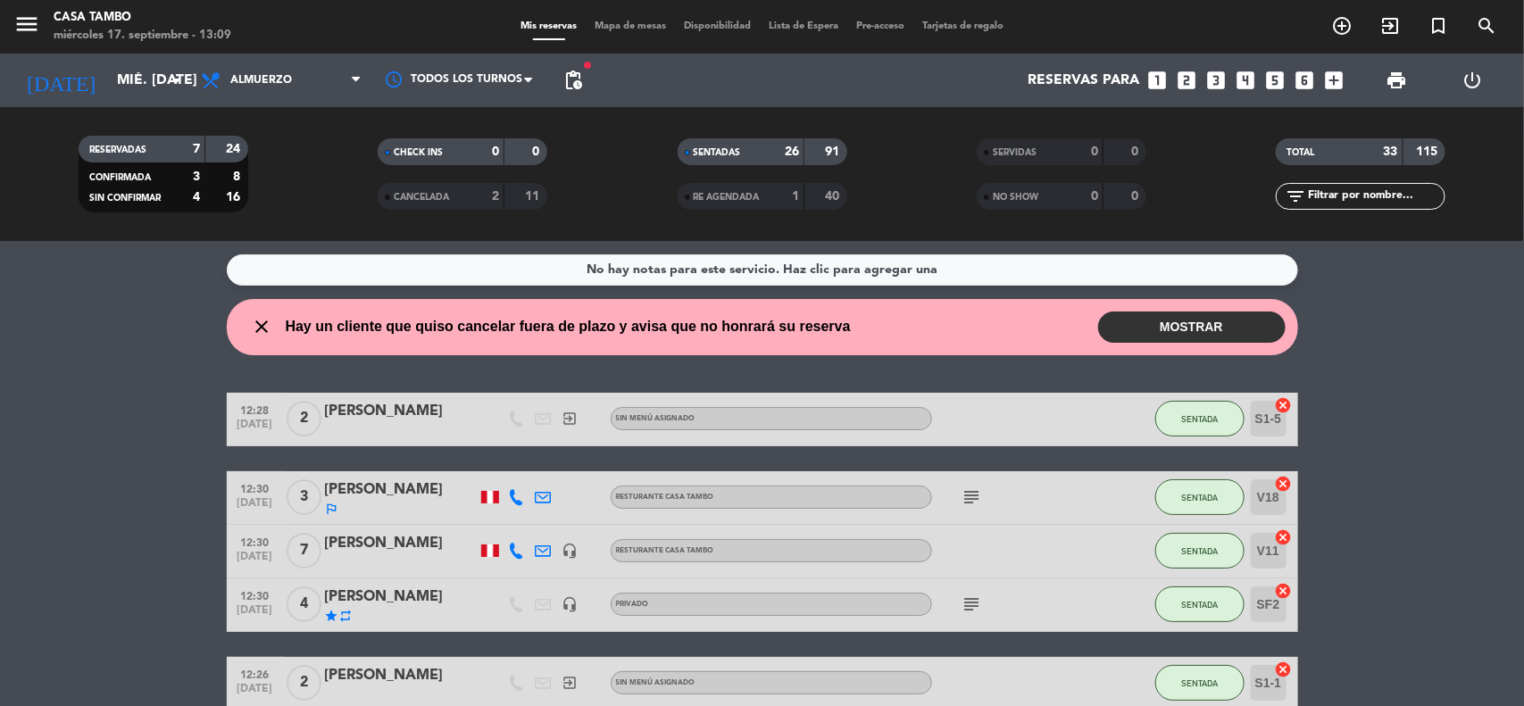
click at [631, 31] on span "Mapa de mesas" at bounding box center [630, 26] width 89 height 10
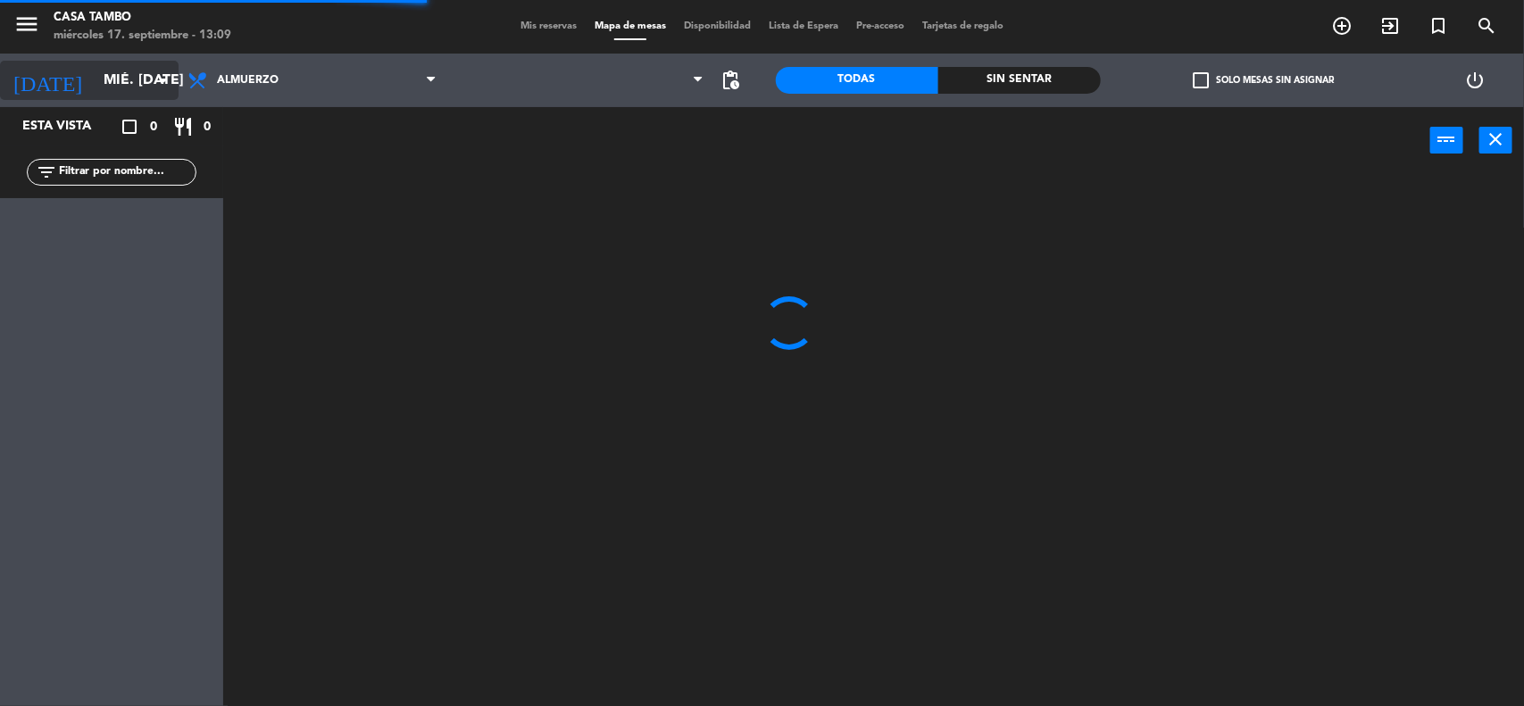
click at [166, 74] on icon "arrow_drop_down" at bounding box center [163, 80] width 21 height 21
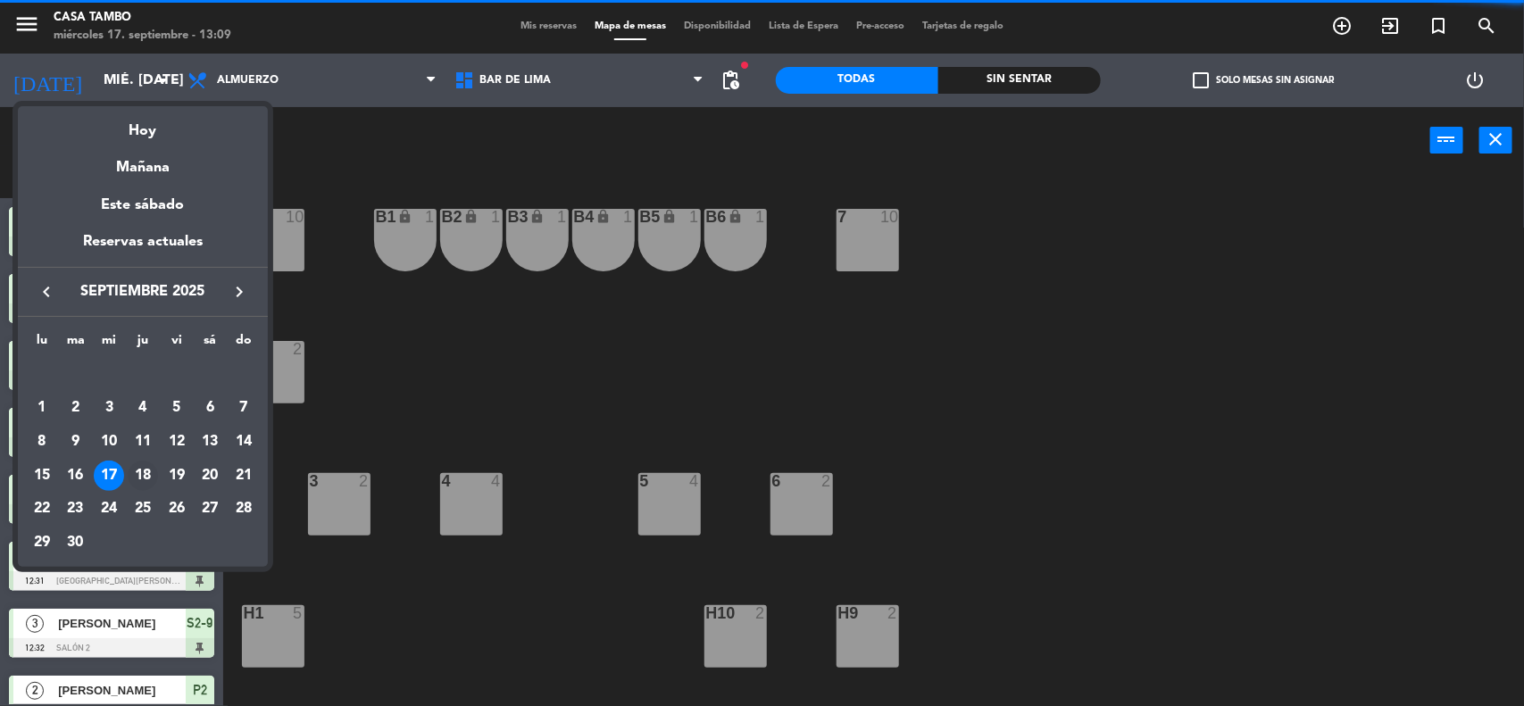
click at [134, 472] on div "18" at bounding box center [143, 476] width 30 height 30
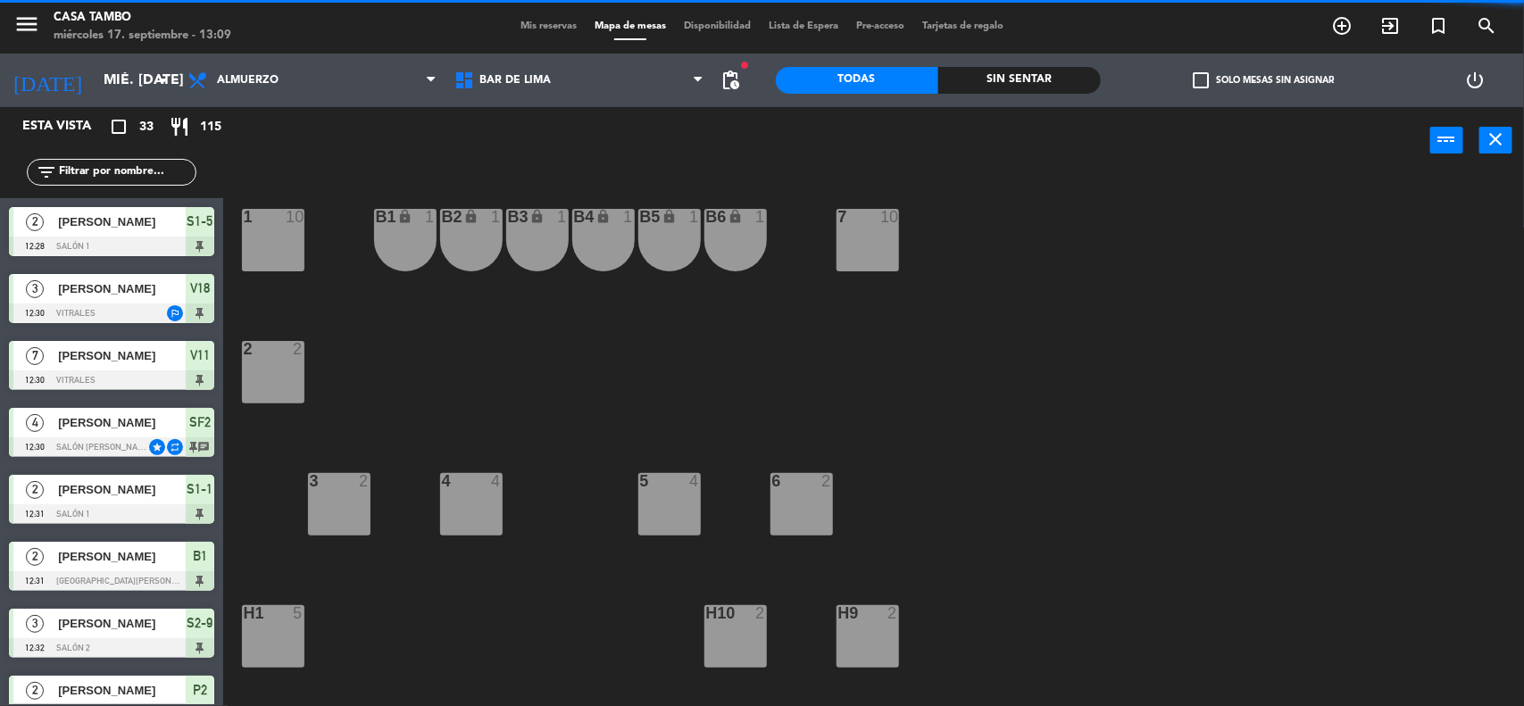
type input "[DEMOGRAPHIC_DATA] [DATE]"
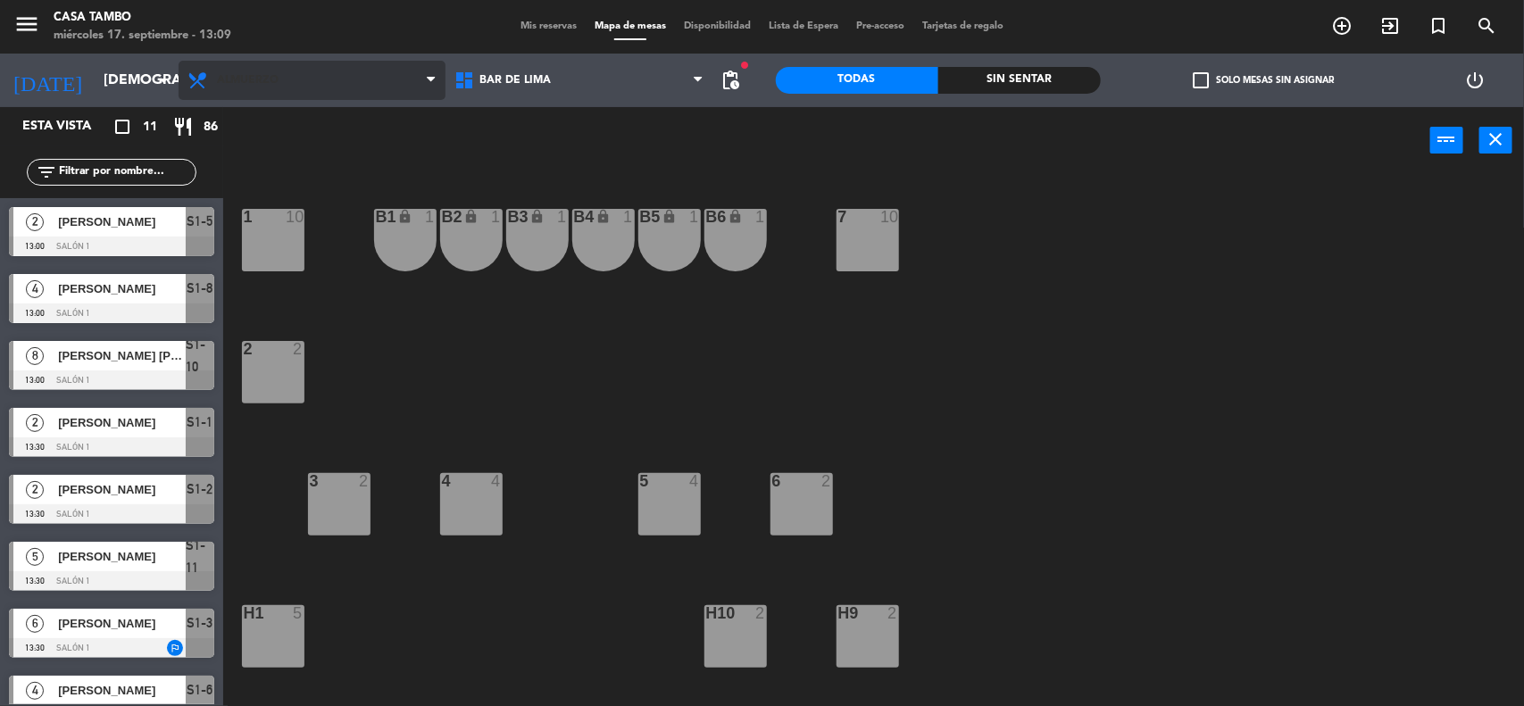
click at [447, 80] on span "Bar de Lima" at bounding box center [579, 80] width 267 height 39
drag, startPoint x: 396, startPoint y: 74, endPoint x: 354, endPoint y: 233, distance: 164.4
click at [395, 78] on span "Almuerzo" at bounding box center [312, 80] width 267 height 39
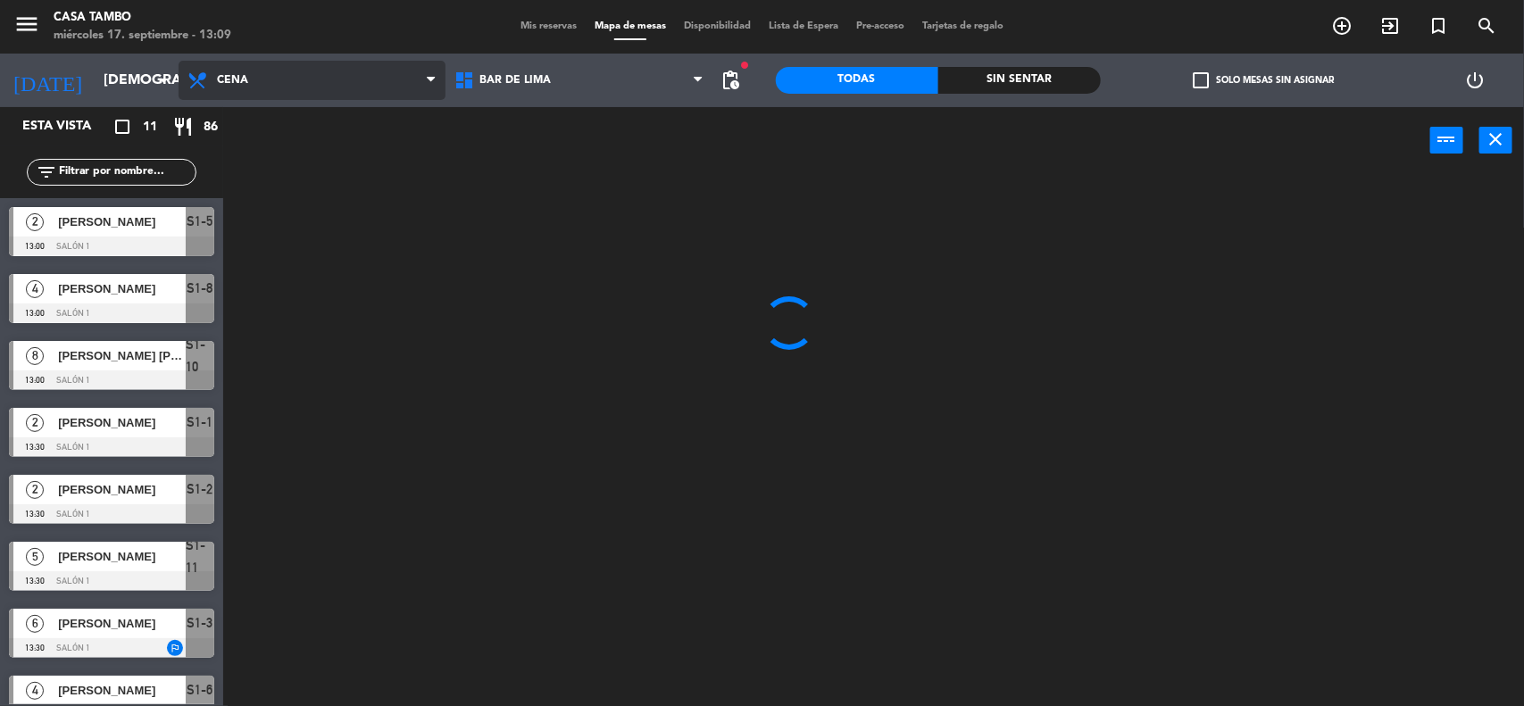
click at [353, 215] on ng-component "menu Casa Tambo miércoles 17. septiembre - 13:09 Mis reservas Mapa de mesas Dis…" at bounding box center [762, 354] width 1524 height 709
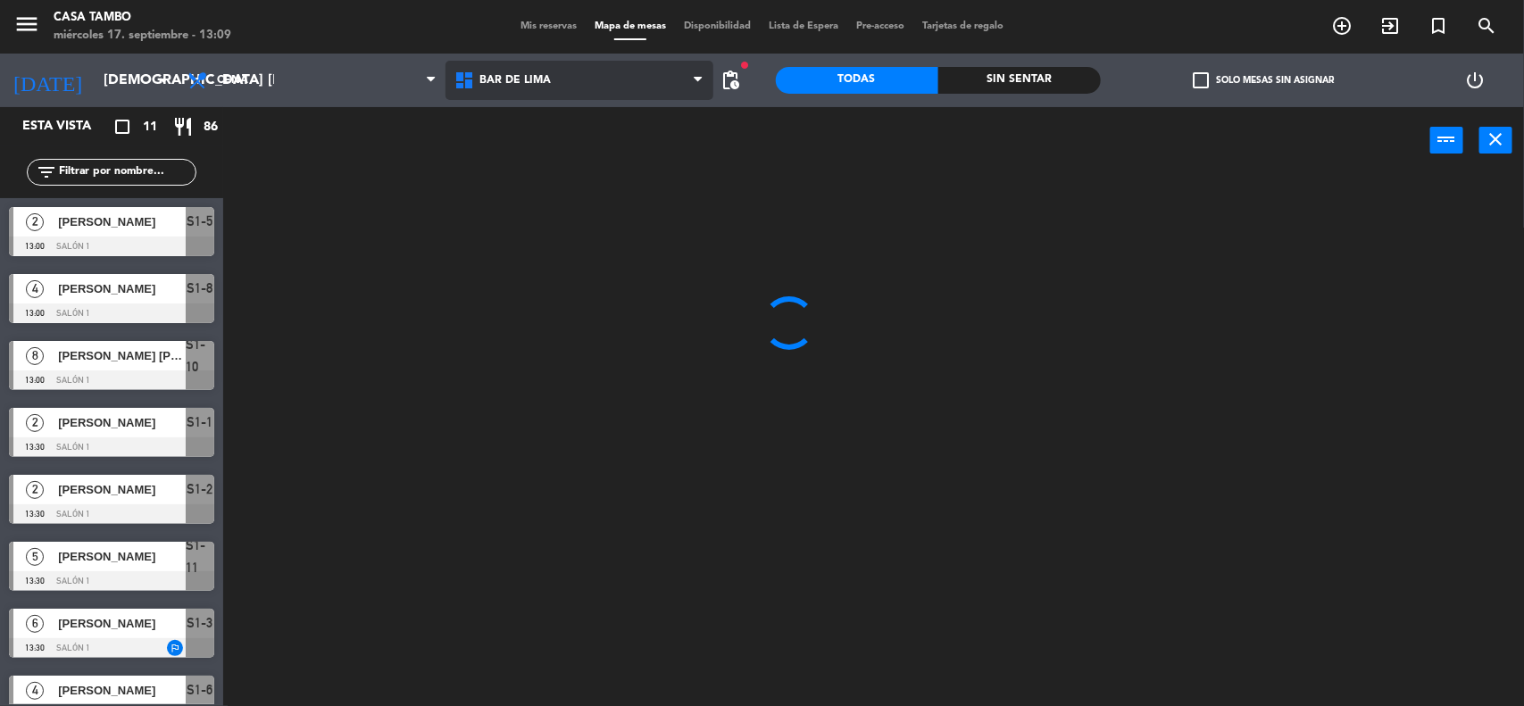
click at [528, 96] on span "Bar de Lima" at bounding box center [579, 80] width 267 height 39
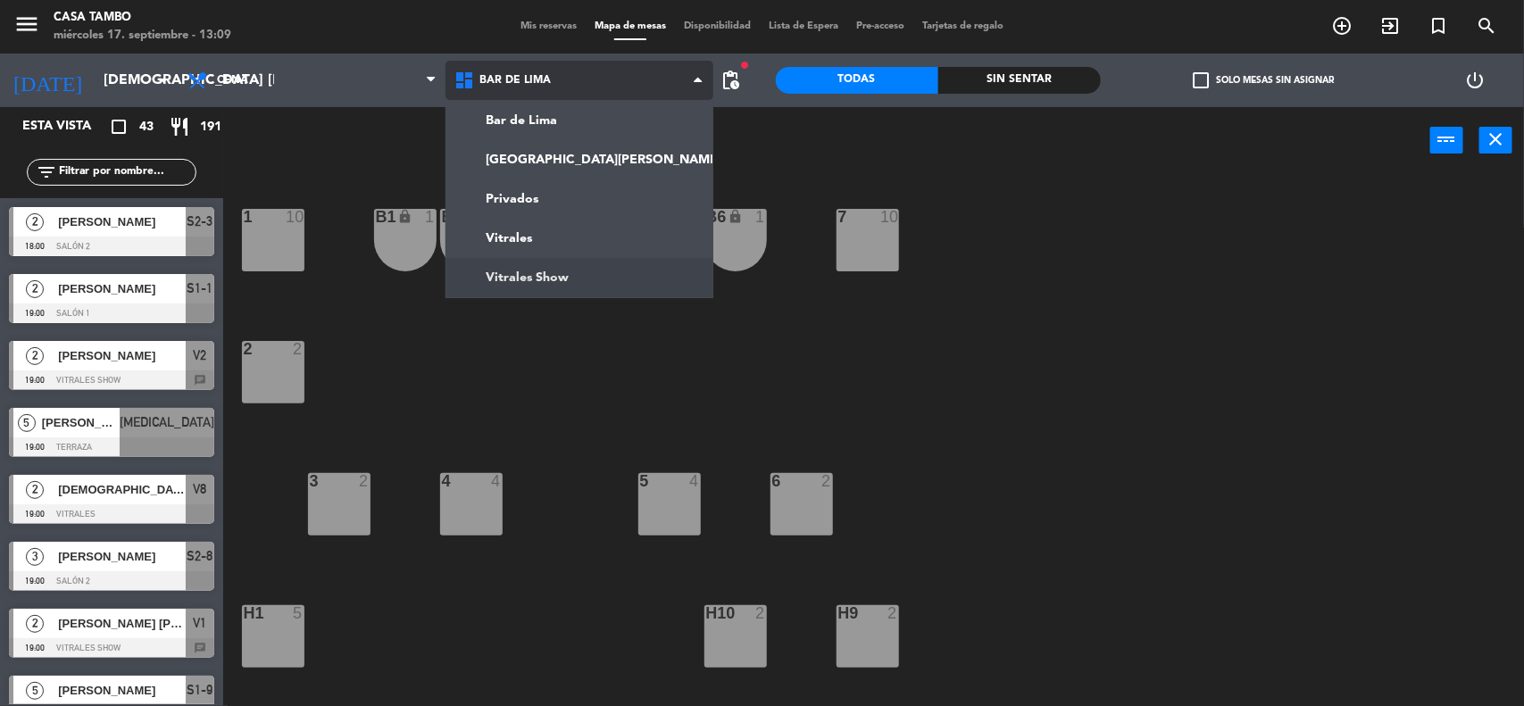
click at [549, 290] on ng-component "menu Casa Tambo miércoles 17. septiembre - 13:09 Mis reservas Mapa de mesas Dis…" at bounding box center [762, 354] width 1524 height 709
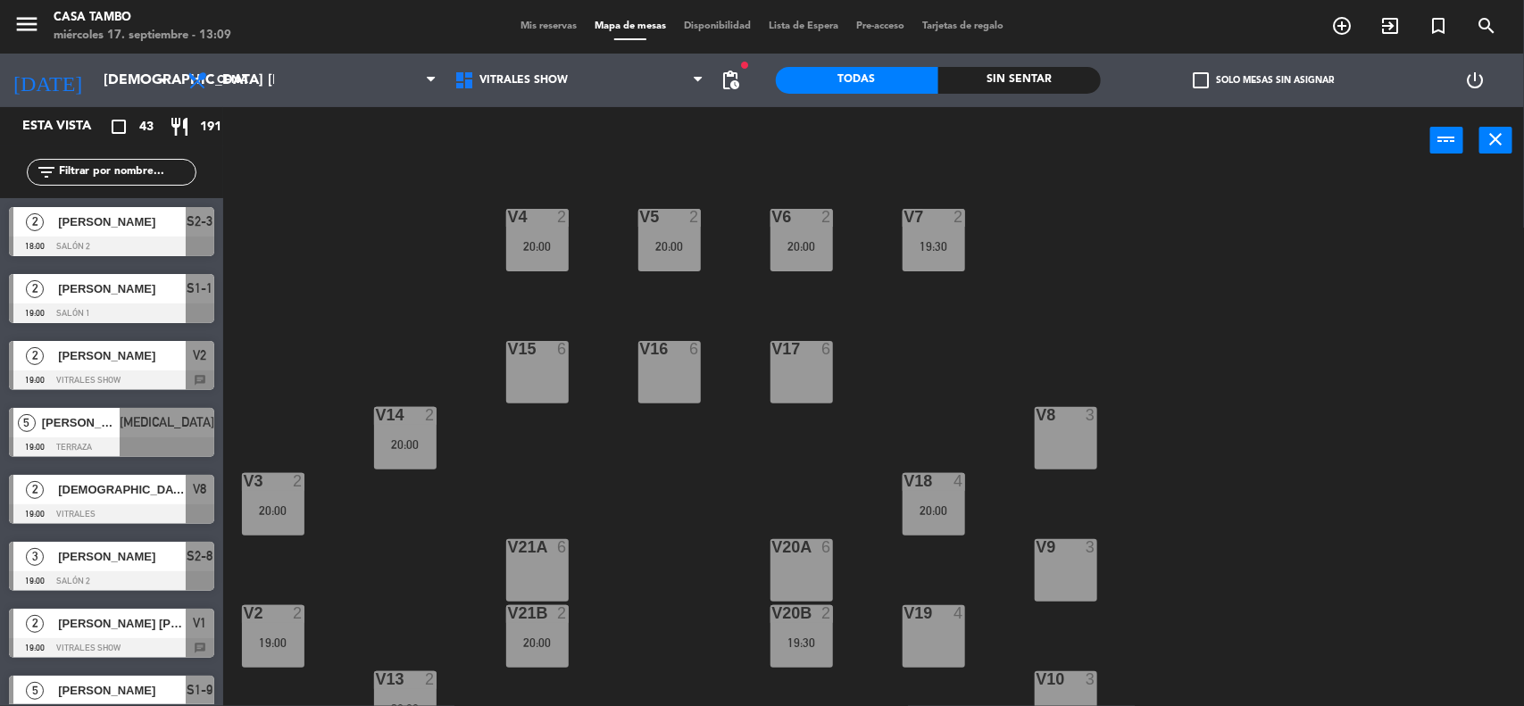
scroll to position [90, 0]
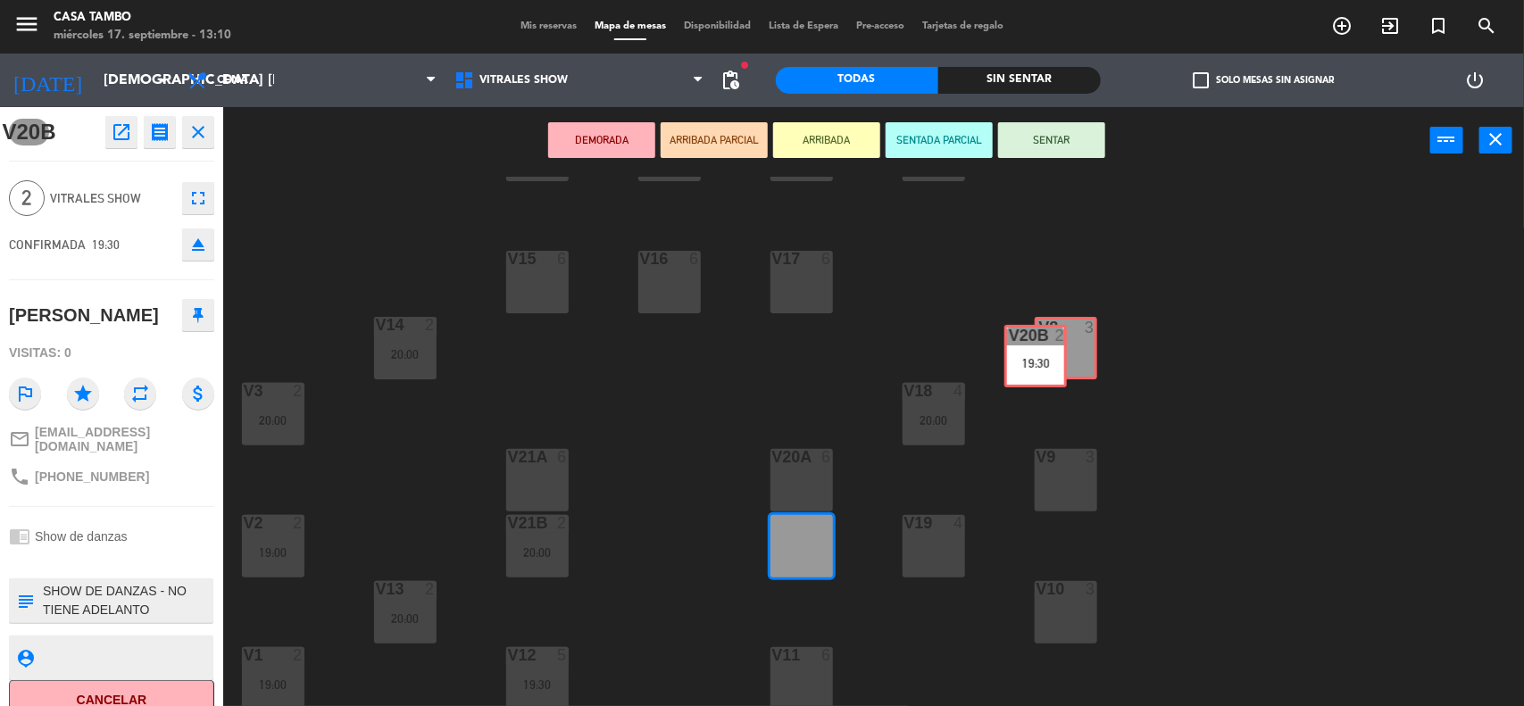
drag, startPoint x: 813, startPoint y: 533, endPoint x: 1072, endPoint y: 330, distance: 328.9
click at [1072, 331] on div "V4 2 20:00 V5 2 20:00 V6 2 20:00 V7 2 19:30 V15 6 V16 6 V17 6 V8 3 V14 2 20:00 …" at bounding box center [881, 443] width 1286 height 532
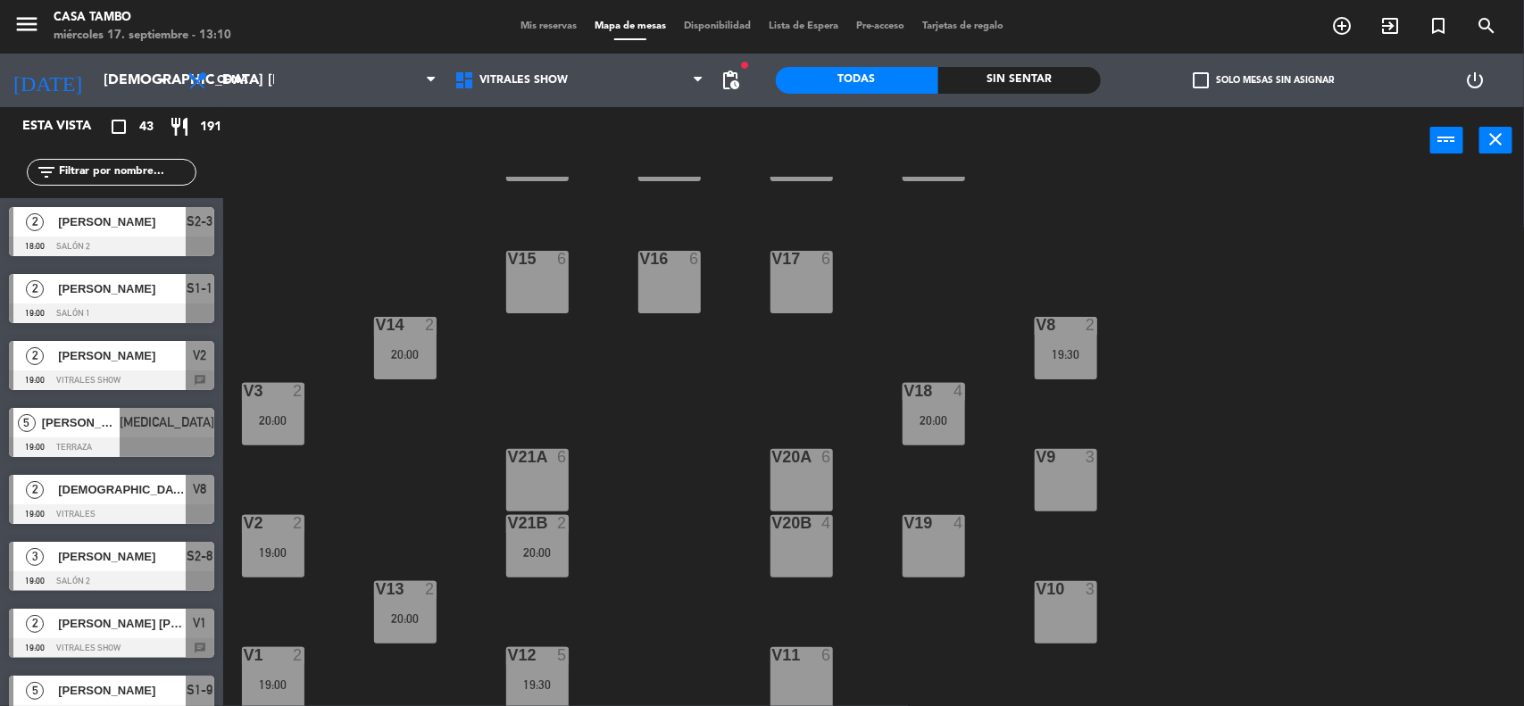
scroll to position [2, 0]
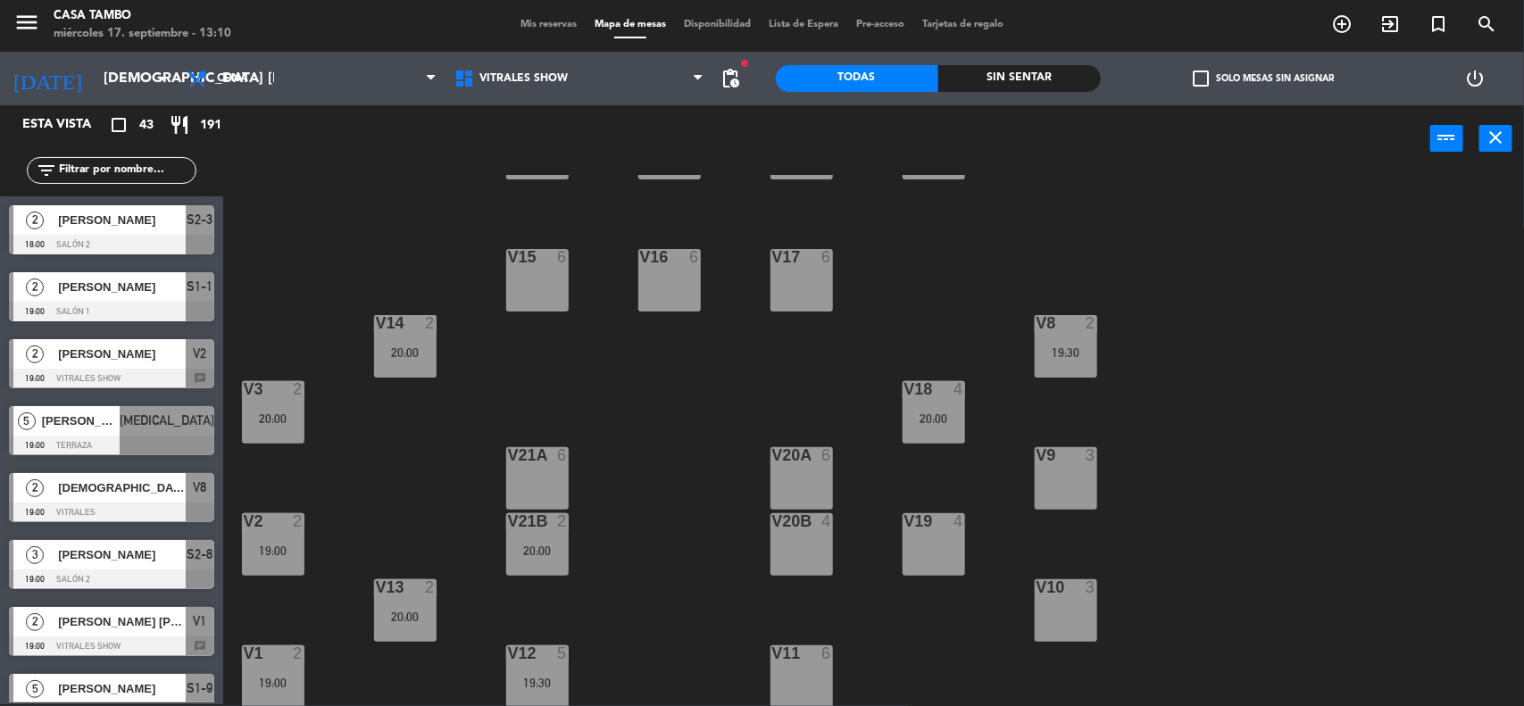
drag, startPoint x: 656, startPoint y: 453, endPoint x: 595, endPoint y: 527, distance: 96.4
click at [654, 453] on div "V4 2 20:00 V5 2 20:00 V6 2 20:00 V7 2 19:30 V15 6 V16 6 V17 6 V8 2 19:30 V14 2 …" at bounding box center [881, 441] width 1286 height 532
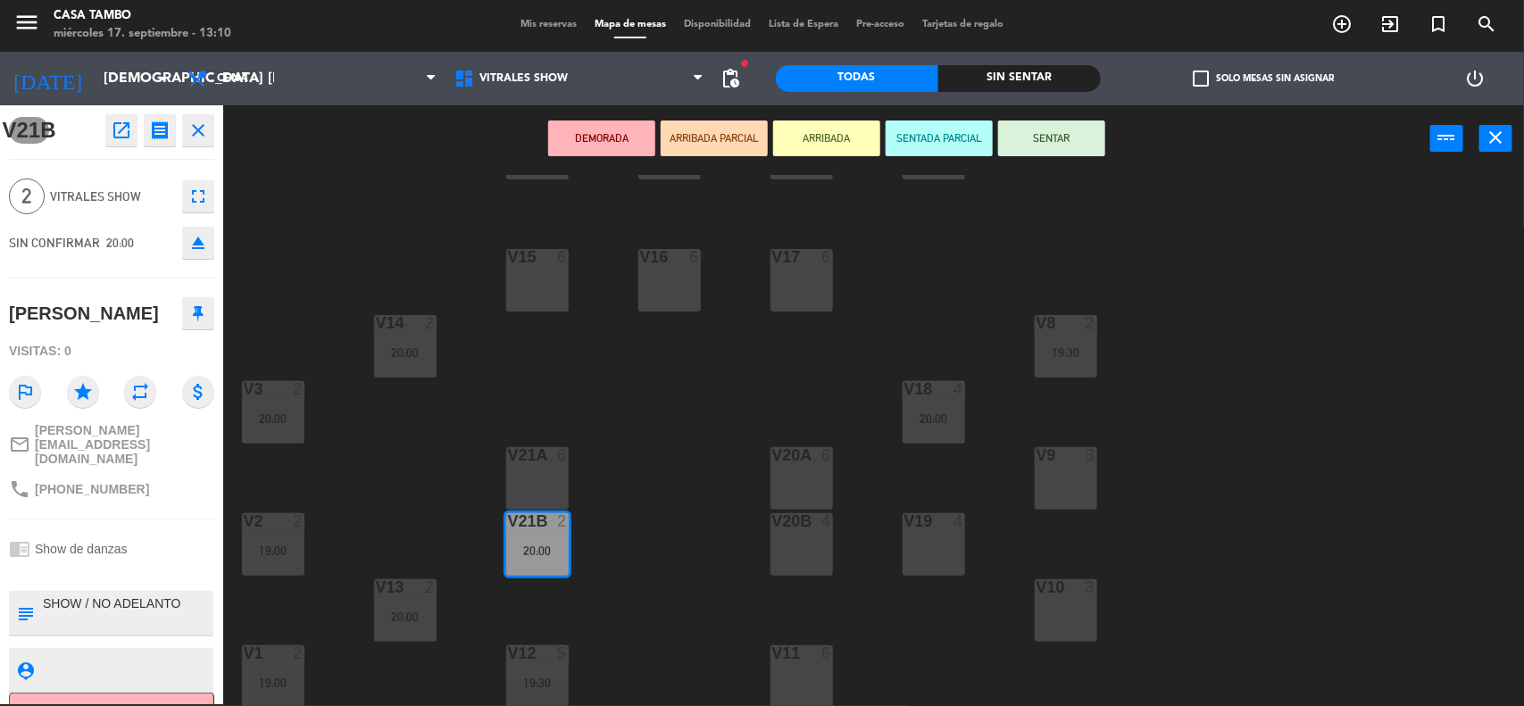
drag, startPoint x: 547, startPoint y: 531, endPoint x: 1023, endPoint y: 505, distance: 477.6
click at [1074, 472] on div "V9 3" at bounding box center [1066, 478] width 63 height 63
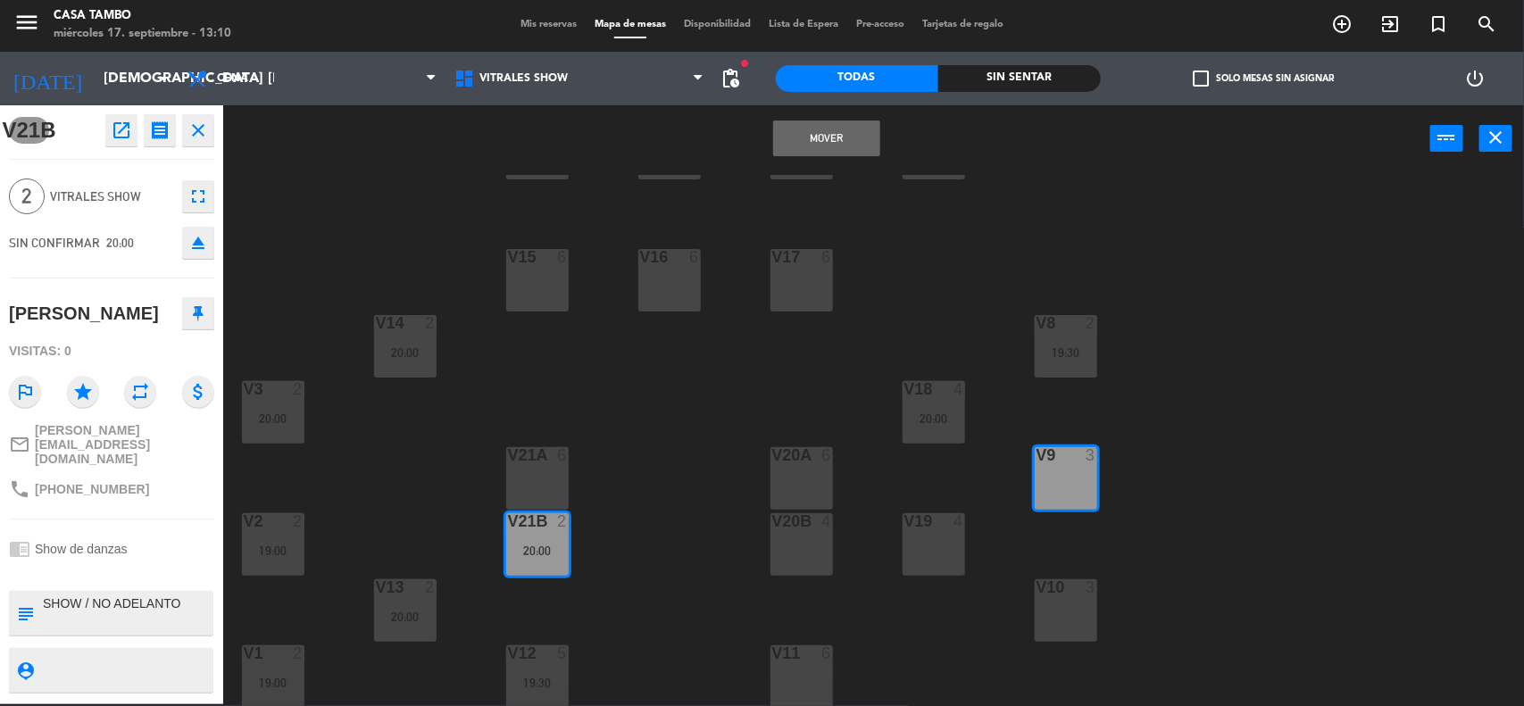
click at [804, 140] on button "Mover" at bounding box center [826, 139] width 107 height 36
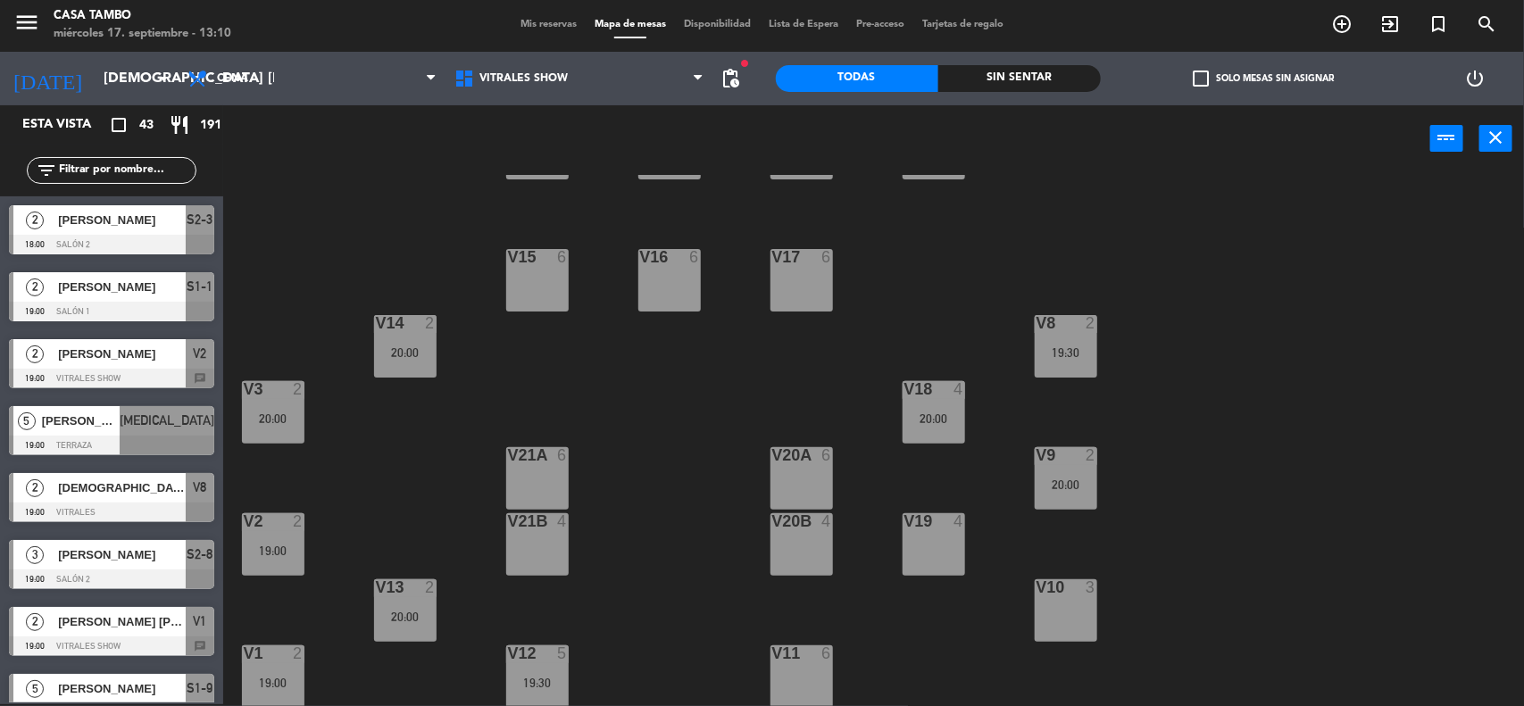
click at [688, 516] on div "V4 2 20:00 V5 2 20:00 V6 2 20:00 V7 2 19:30 V15 6 V16 6 V17 6 V8 2 19:30 V14 2 …" at bounding box center [881, 441] width 1286 height 532
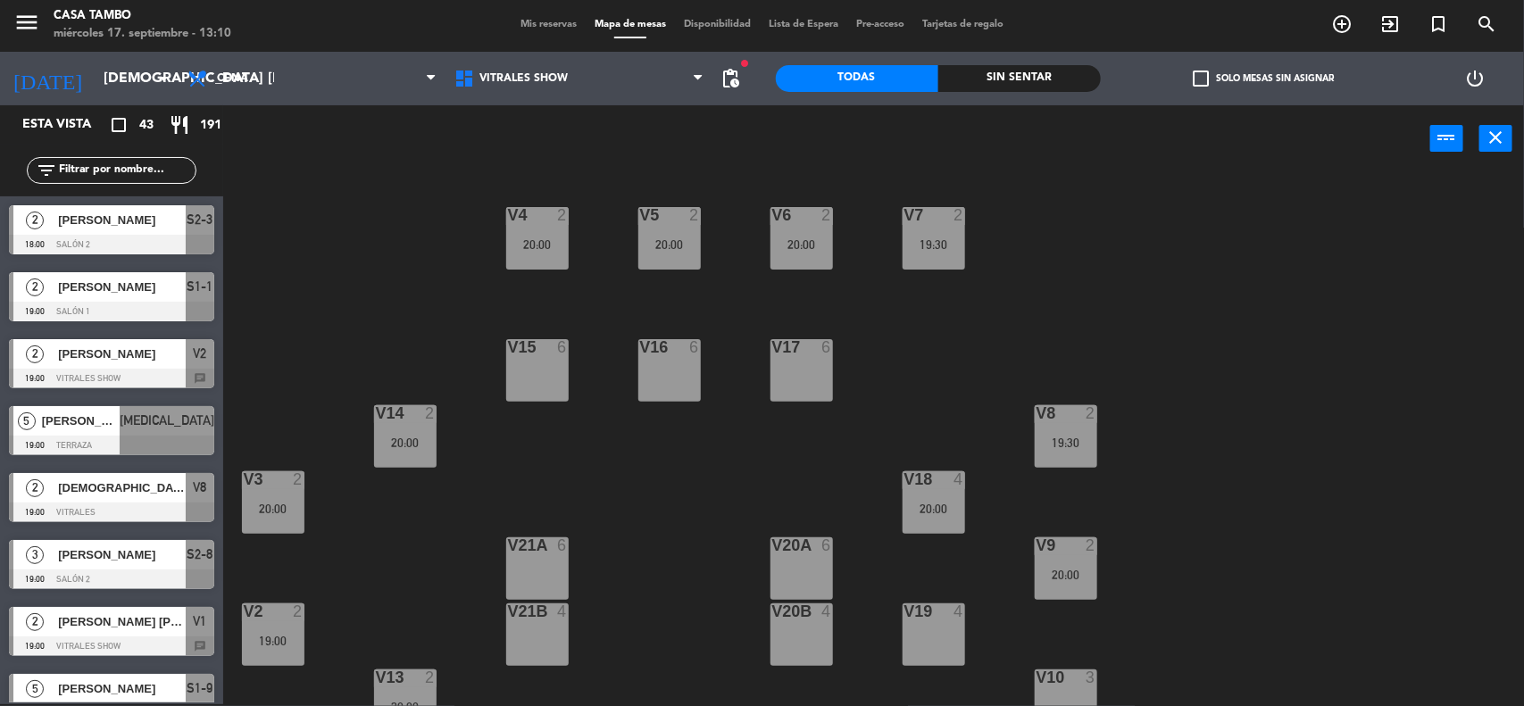
scroll to position [90, 0]
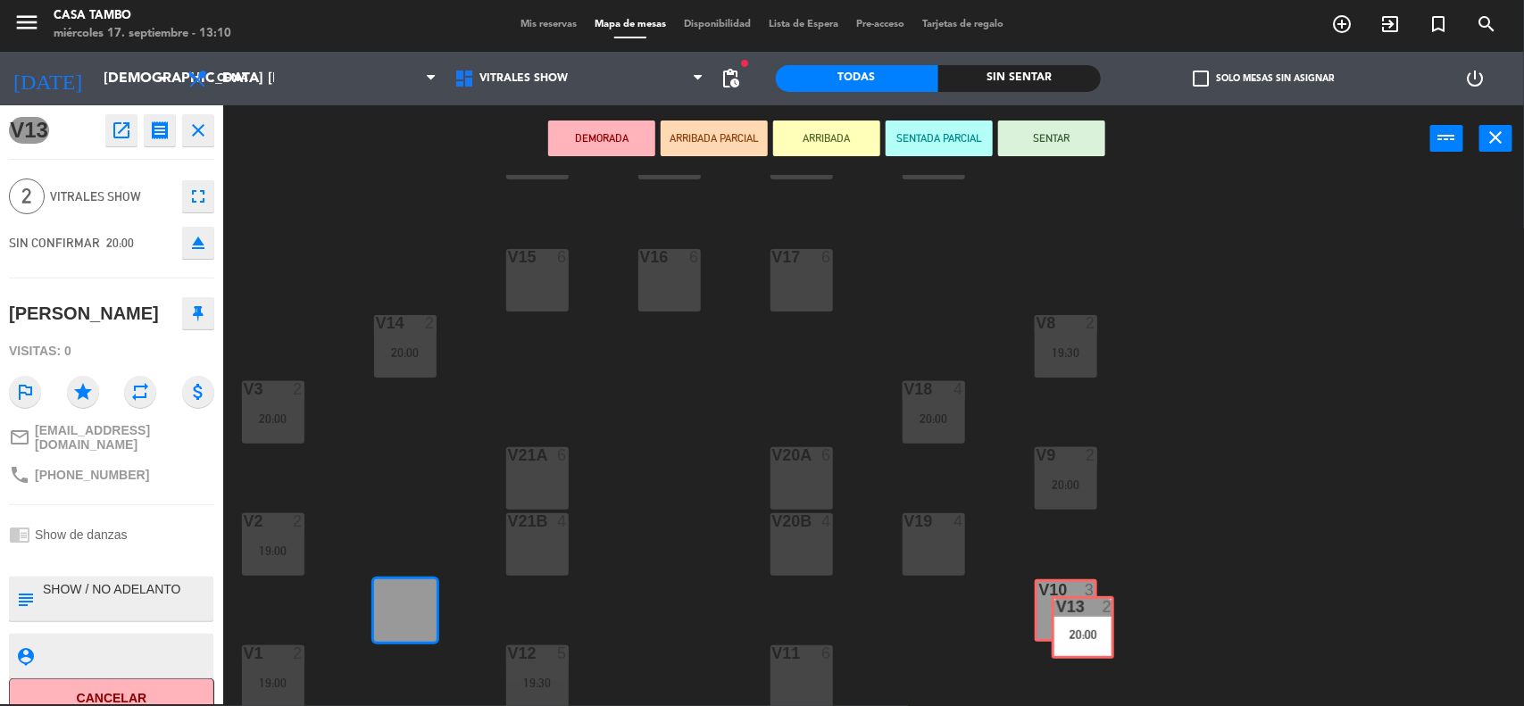
drag, startPoint x: 399, startPoint y: 603, endPoint x: 1077, endPoint y: 621, distance: 678.1
click at [1077, 621] on div "V4 2 20:00 V5 2 20:00 V6 2 20:00 V7 2 19:30 V15 6 V16 6 V17 6 V8 2 19:30 V14 2 …" at bounding box center [881, 441] width 1286 height 532
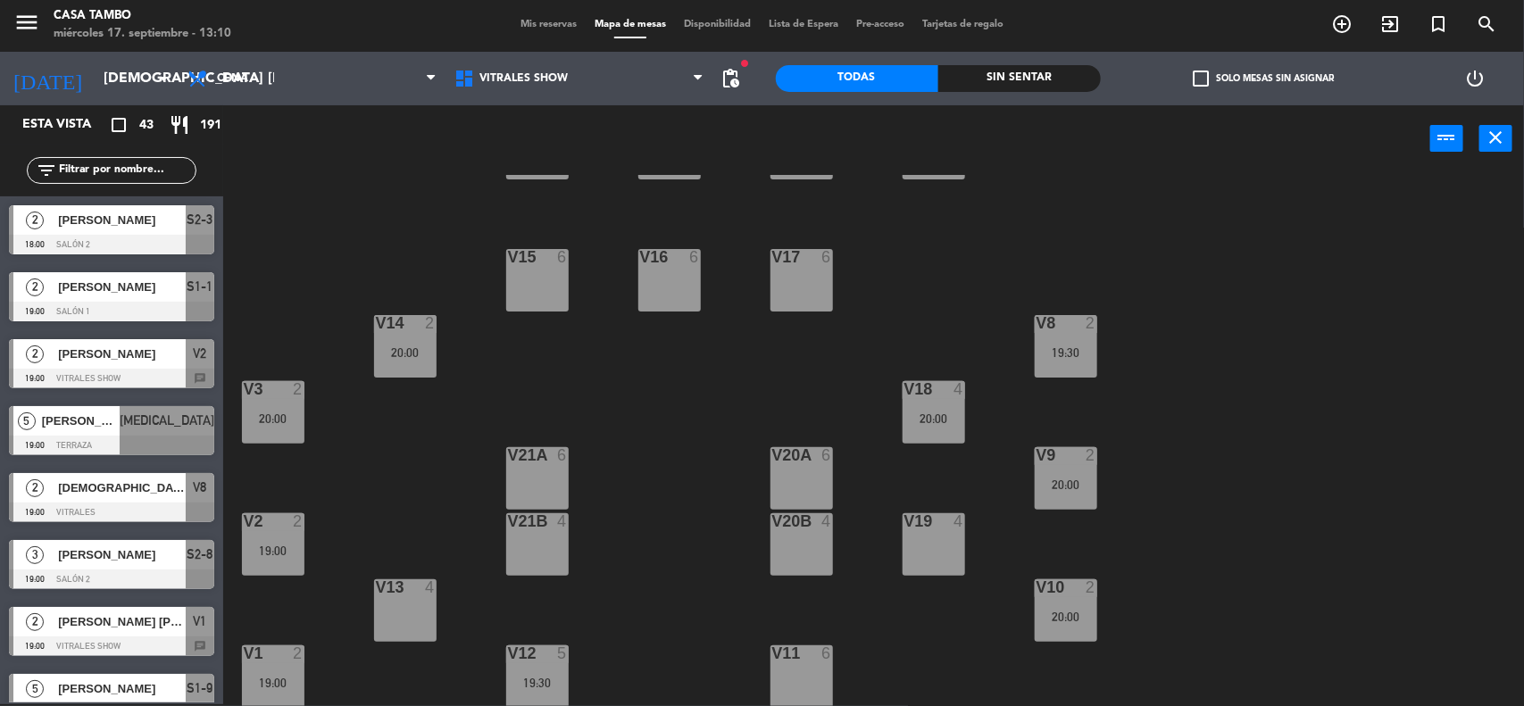
scroll to position [2, 0]
click at [1197, 549] on div "V4 2 20:00 V5 2 20:00 V6 2 20:00 V7 2 19:30 V15 6 V16 6 V17 6 V8 2 19:30 V14 2 …" at bounding box center [881, 441] width 1286 height 532
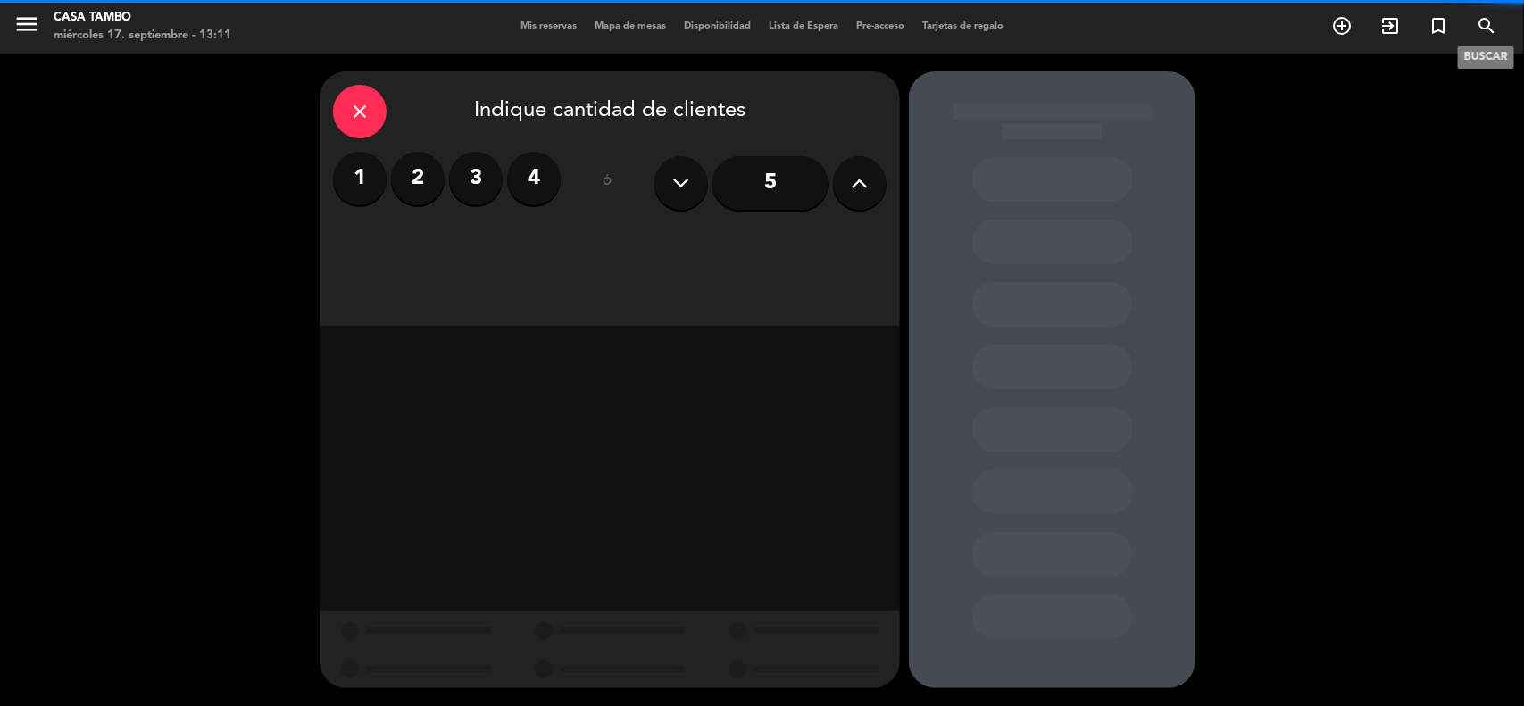
click at [1487, 25] on icon "search" at bounding box center [1486, 25] width 21 height 21
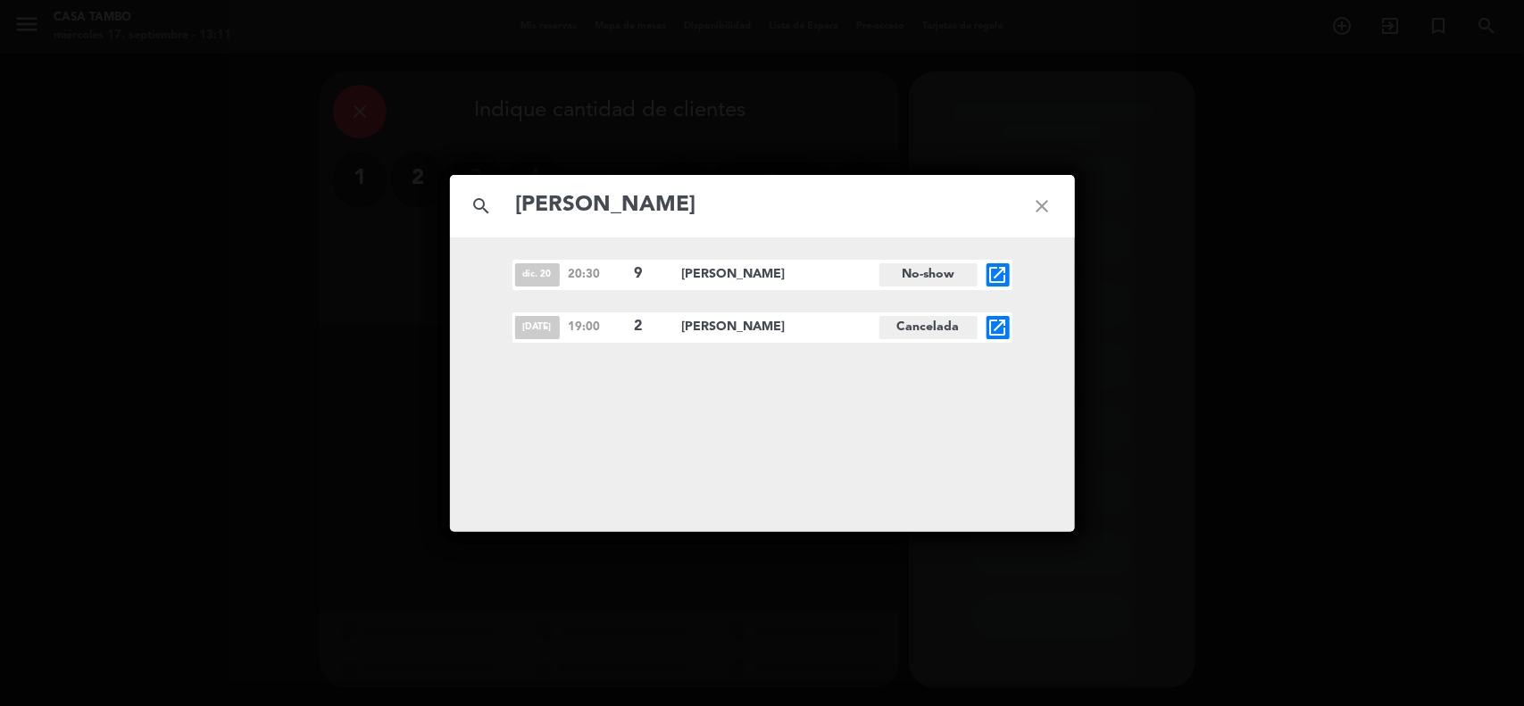
click at [948, 210] on input "Andrea Meneses" at bounding box center [762, 206] width 497 height 37
paste input "MAYRA HUERTA"
type input "MAYRA HUERTA"
